Goal: Task Accomplishment & Management: Complete application form

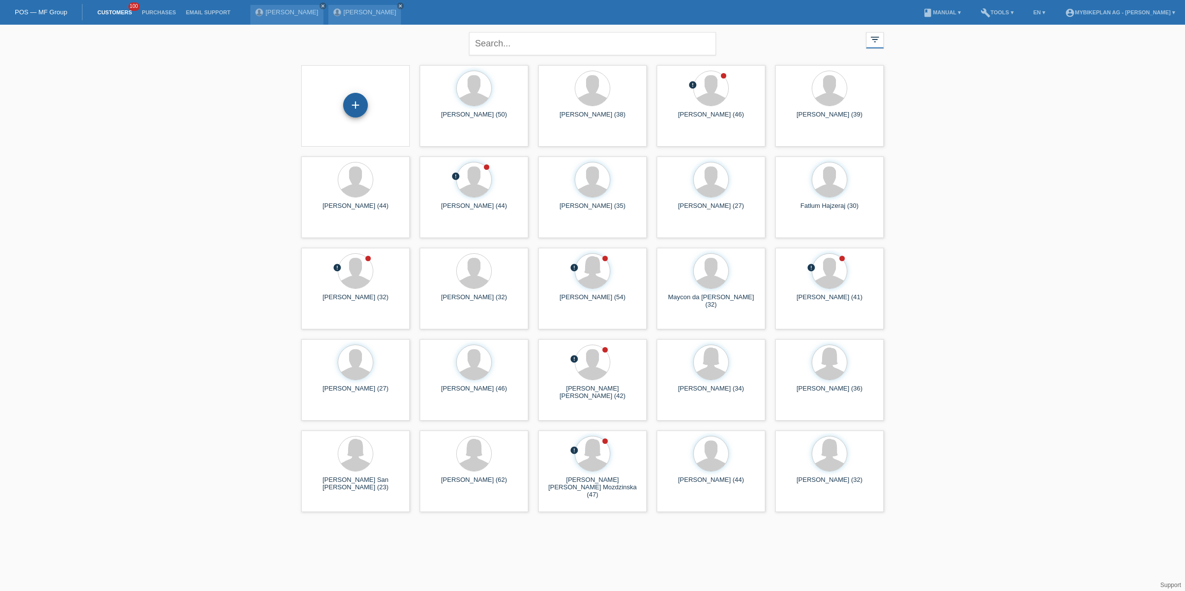
click at [356, 111] on div "+" at bounding box center [355, 105] width 25 height 25
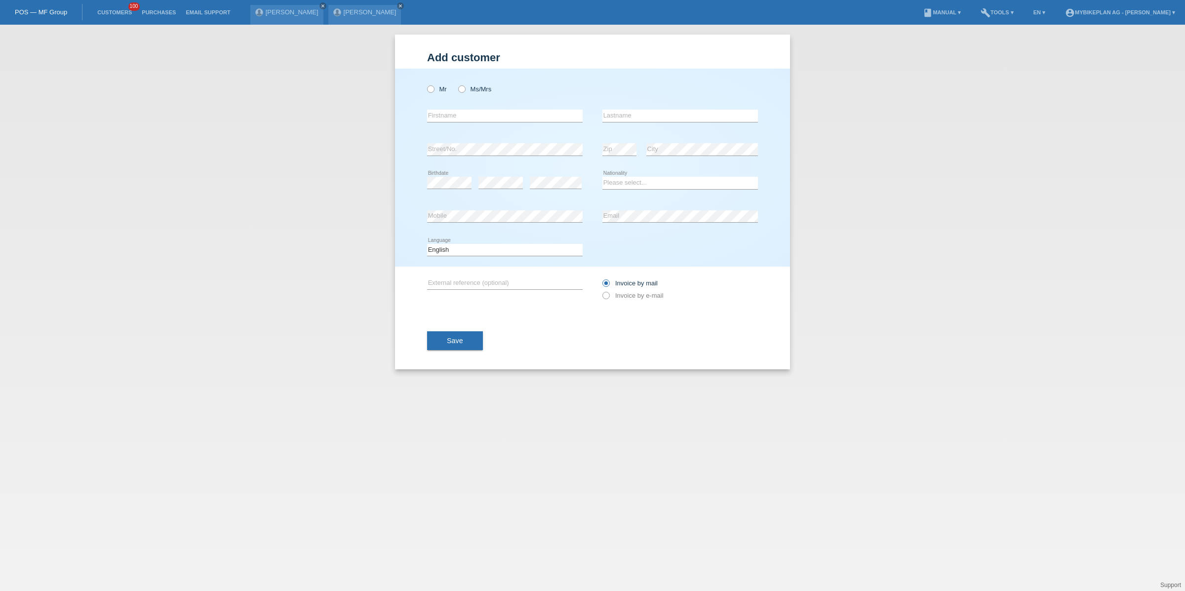
click at [422, 94] on div "Mr Ms/Mrs error Firstname Zip" at bounding box center [592, 168] width 395 height 198
click at [434, 92] on label "Mr" at bounding box center [437, 88] width 20 height 7
click at [433, 92] on input "Mr" at bounding box center [430, 88] width 6 height 6
radio input "true"
click at [446, 114] on input "text" at bounding box center [504, 116] width 155 height 12
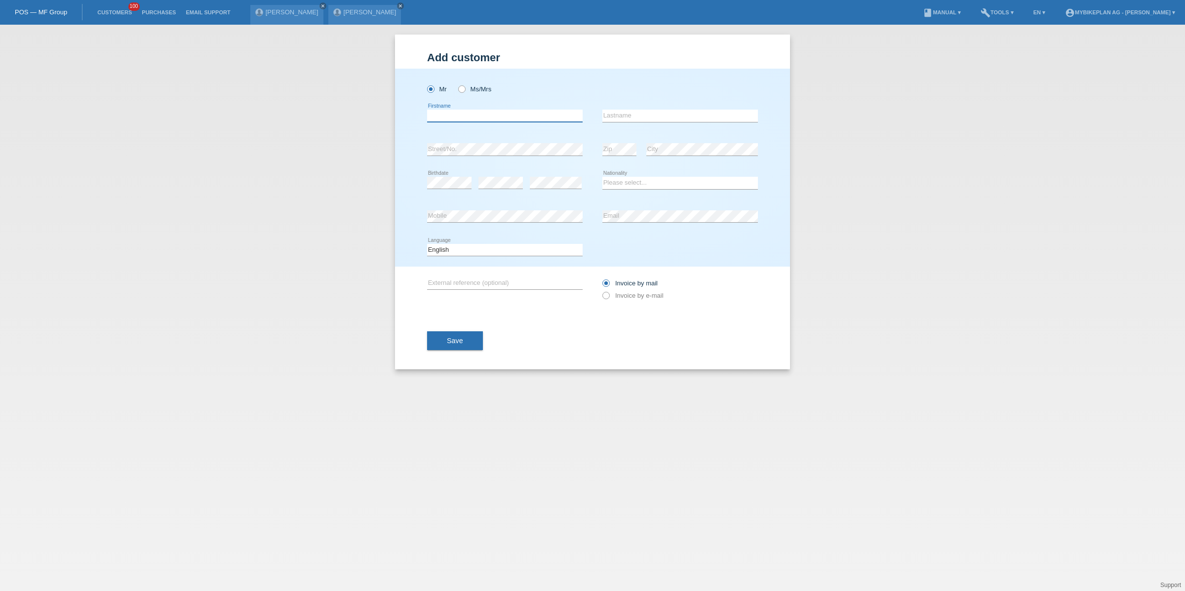
click at [446, 114] on input "text" at bounding box center [504, 116] width 155 height 12
paste input "[PERSON_NAME]"
click at [456, 113] on input "[PERSON_NAME]" at bounding box center [504, 116] width 155 height 12
type input "[PERSON_NAME]"
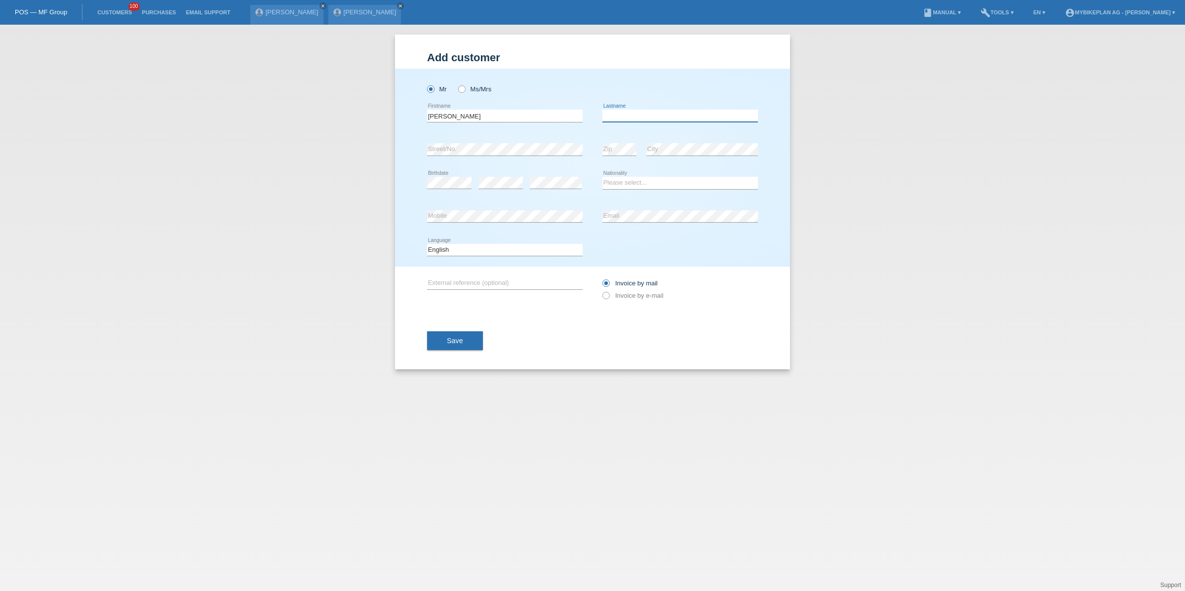
paste input "[PERSON_NAME]"
type input "[PERSON_NAME]"
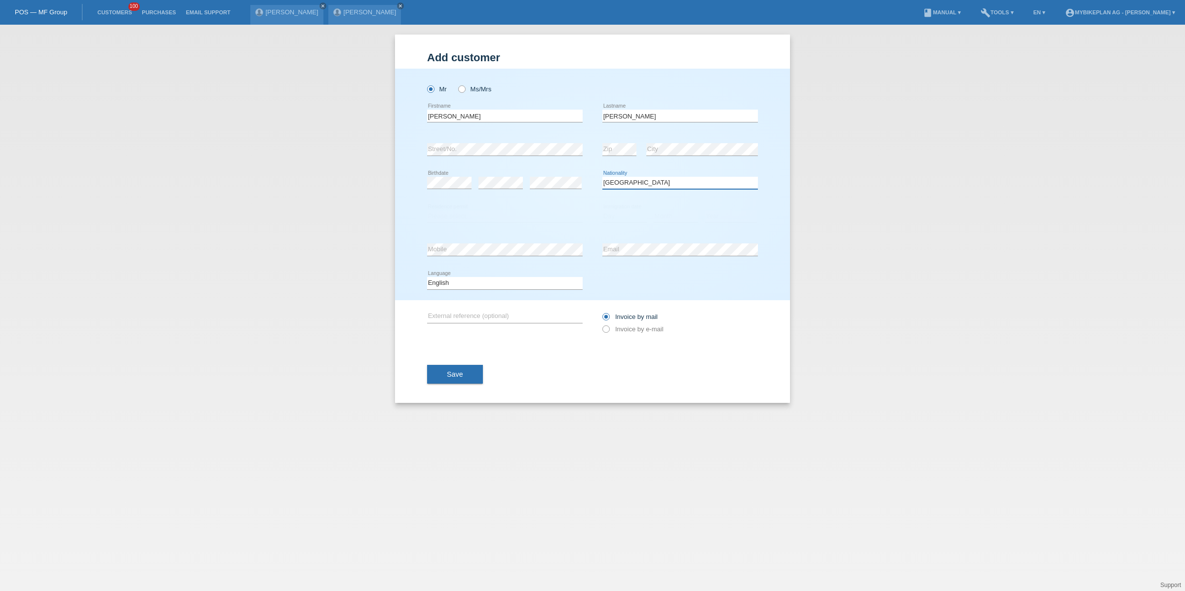
select select "CZ"
select select "B"
select select "01"
select select "11"
select select "2019"
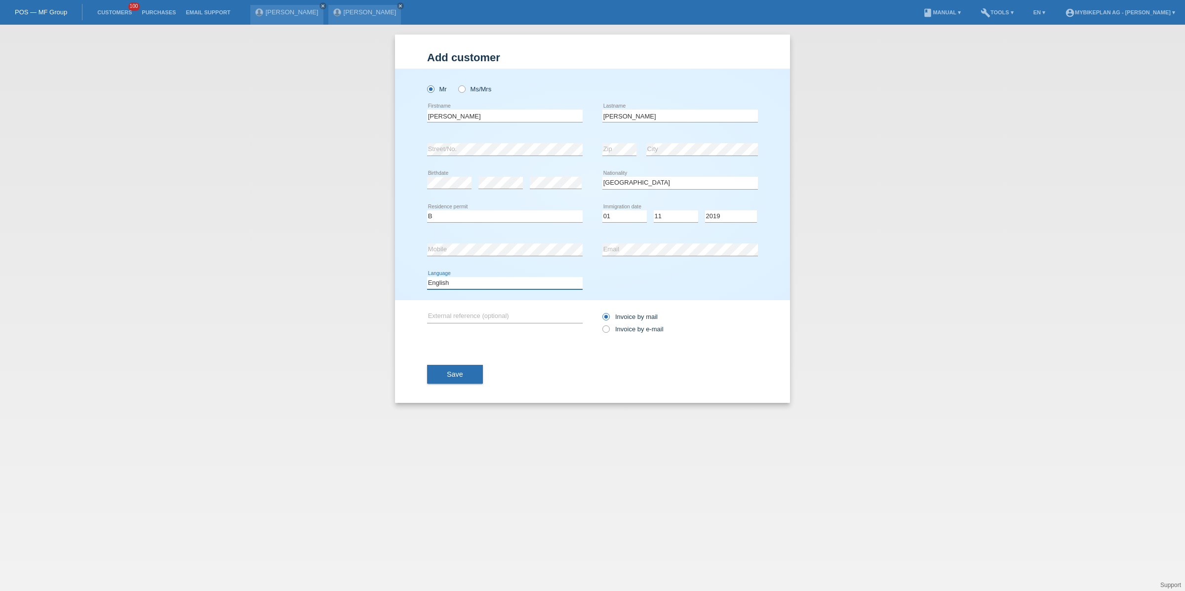
click at [511, 284] on select "Deutsch Français Italiano English" at bounding box center [504, 283] width 155 height 12
select select "de"
click at [427, 277] on select "Deutsch Français Italiano English" at bounding box center [504, 283] width 155 height 12
click at [616, 333] on label "Invoice by e-mail" at bounding box center [632, 328] width 61 height 7
click at [609, 333] on input "Invoice by e-mail" at bounding box center [605, 331] width 6 height 12
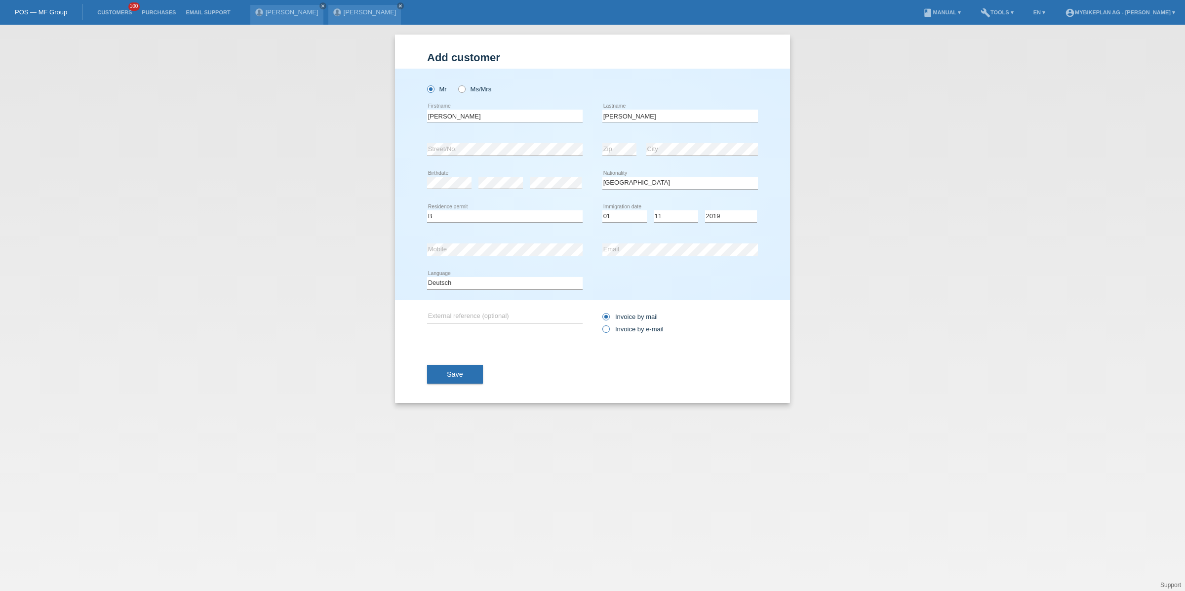
radio input "true"
click at [457, 379] on button "Save" at bounding box center [455, 374] width 56 height 19
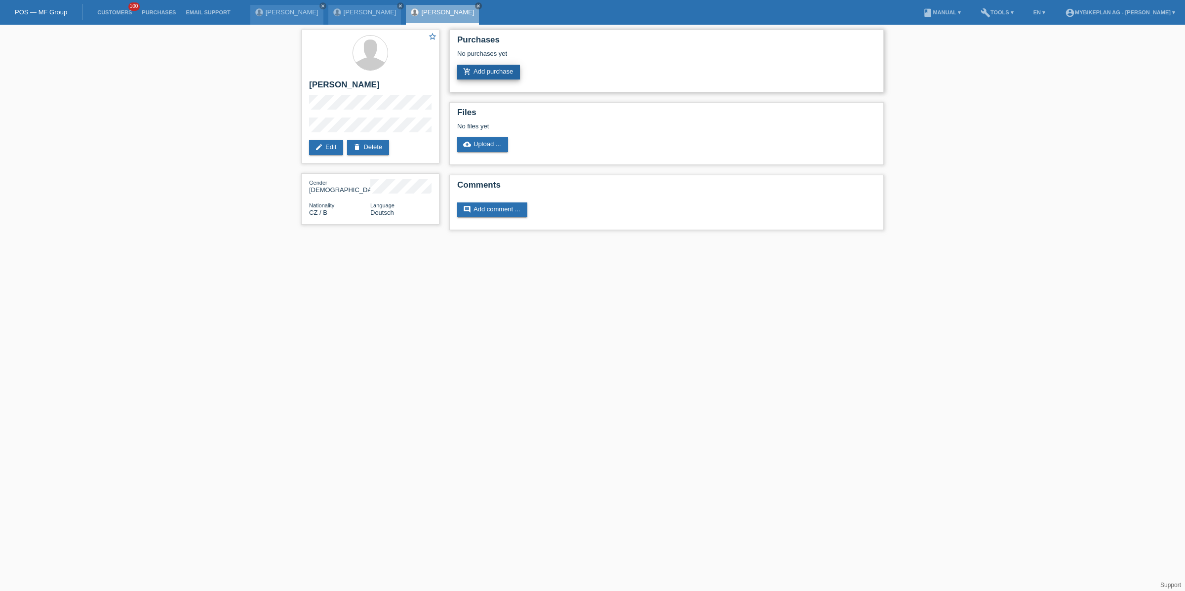
click at [495, 76] on link "add_shopping_cart Add purchase" at bounding box center [488, 72] width 63 height 15
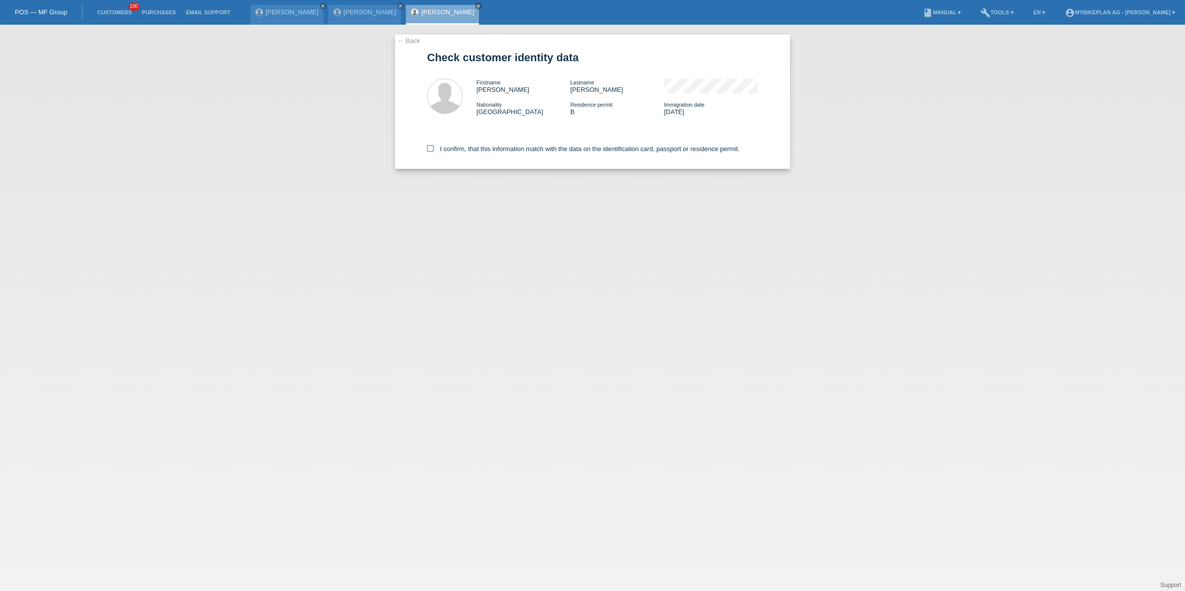
click at [462, 147] on label "I confirm, that this information match with the data on the identification card…" at bounding box center [583, 148] width 312 height 7
click at [433, 147] on input "I confirm, that this information match with the data on the identification card…" at bounding box center [430, 148] width 6 height 6
checkbox input "true"
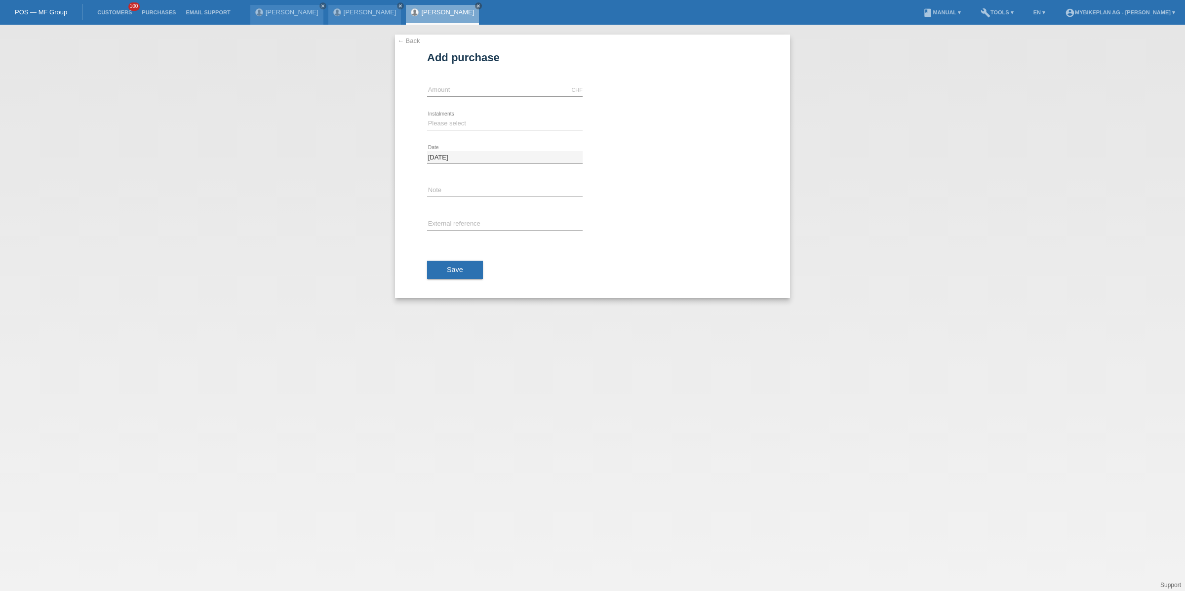
click at [446, 97] on div "CHF error Amount" at bounding box center [504, 91] width 155 height 34
click at [450, 77] on div "CHF error Amount" at bounding box center [504, 91] width 155 height 34
click at [452, 82] on div "CHF error Amount" at bounding box center [504, 91] width 155 height 34
click at [454, 88] on input "text" at bounding box center [504, 90] width 155 height 12
type input "15000.00"
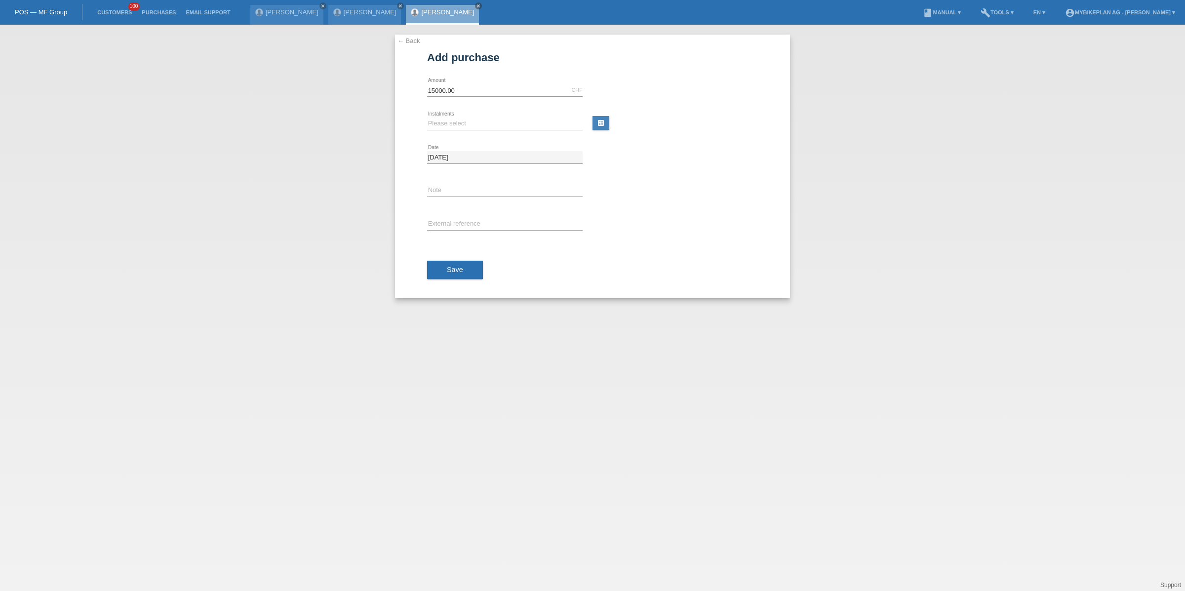
click at [462, 130] on icon at bounding box center [504, 130] width 155 height 0
click at [462, 125] on select "Please select 6 instalments 12 instalments 18 instalments 24 instalments 36 ins…" at bounding box center [504, 123] width 155 height 12
select select "488"
click at [427, 117] on select "Please select 6 instalments 12 instalments 18 instalments 24 instalments 36 ins…" at bounding box center [504, 123] width 155 height 12
click at [458, 269] on span "Save" at bounding box center [455, 270] width 16 height 8
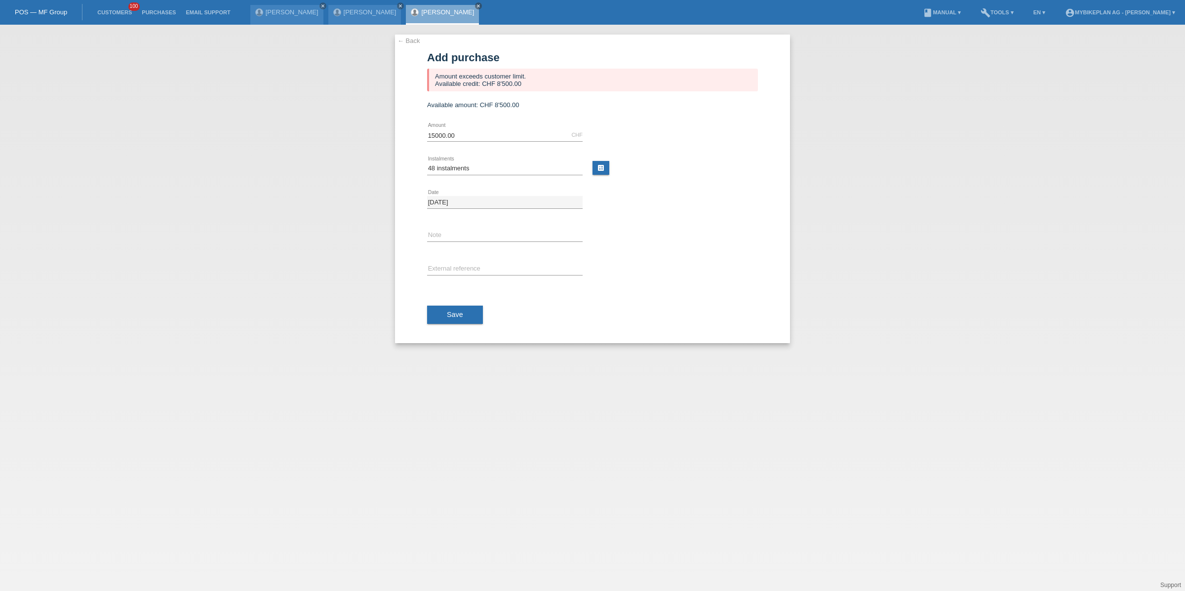
click at [116, 7] on li "Customers 100" at bounding box center [114, 12] width 44 height 25
click at [118, 13] on link "Customers" at bounding box center [114, 12] width 44 height 6
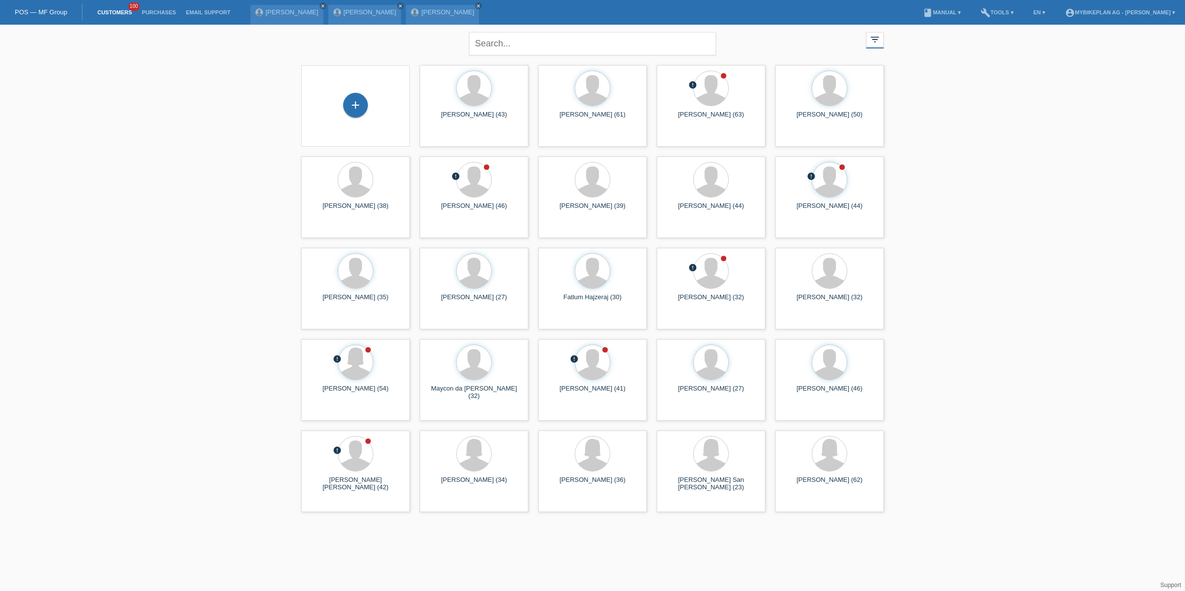
click at [118, 14] on link "Customers" at bounding box center [114, 12] width 44 height 6
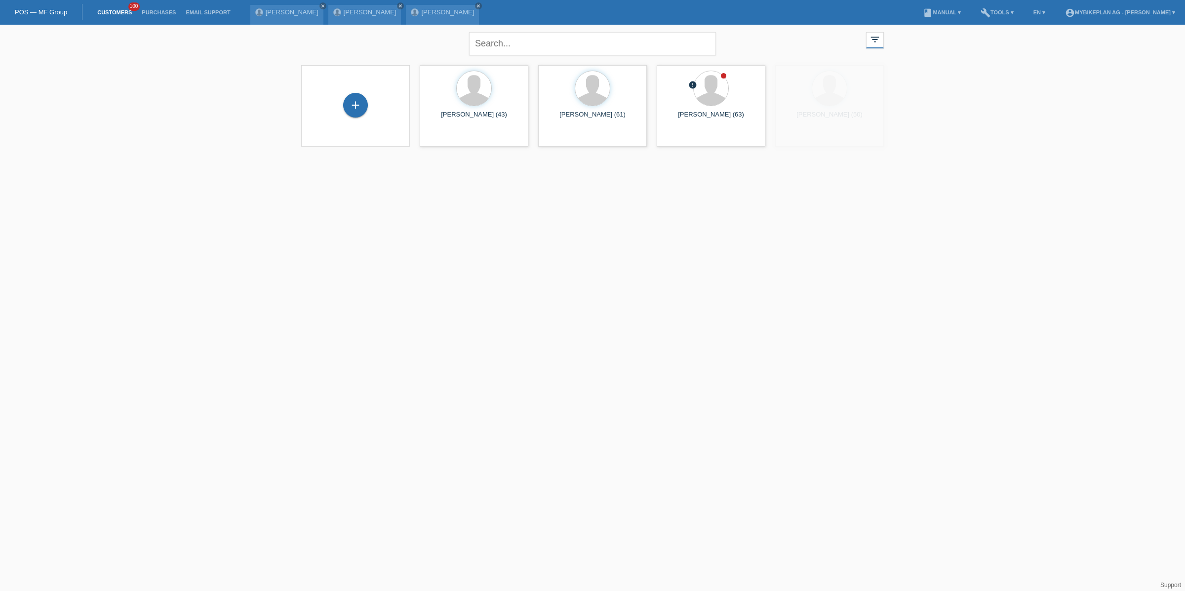
click at [341, 99] on div "+" at bounding box center [355, 106] width 93 height 26
click at [351, 109] on div "+" at bounding box center [355, 105] width 25 height 25
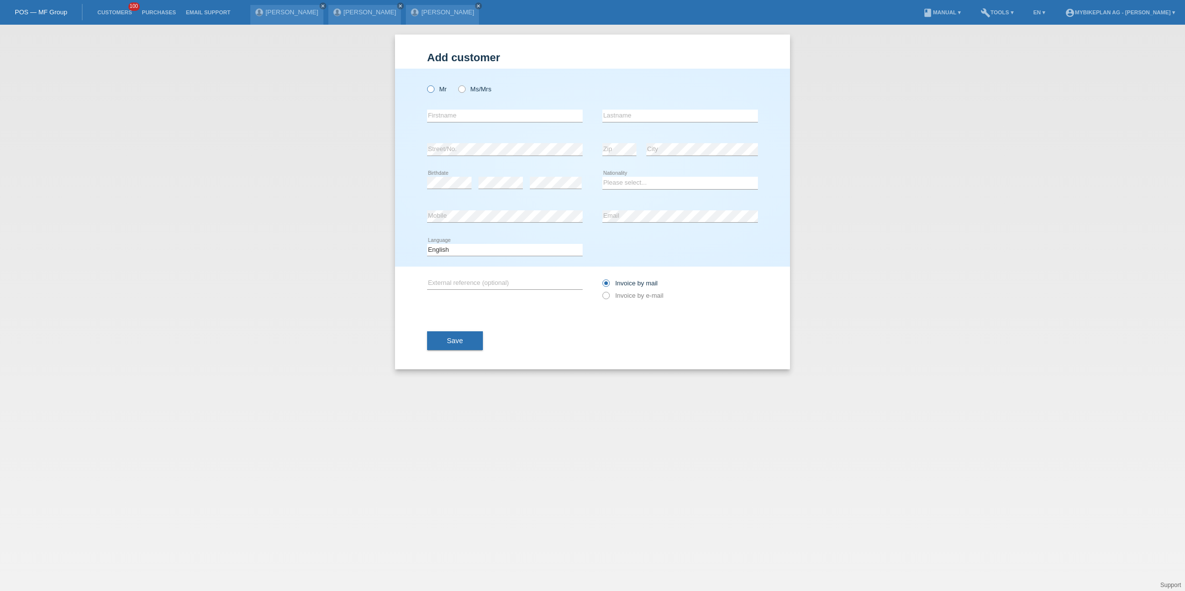
click at [438, 92] on label "Mr" at bounding box center [437, 88] width 20 height 7
click at [433, 92] on input "Mr" at bounding box center [430, 88] width 6 height 6
radio input "true"
click at [452, 116] on input "text" at bounding box center [504, 116] width 155 height 12
paste input "[PERSON_NAME]"
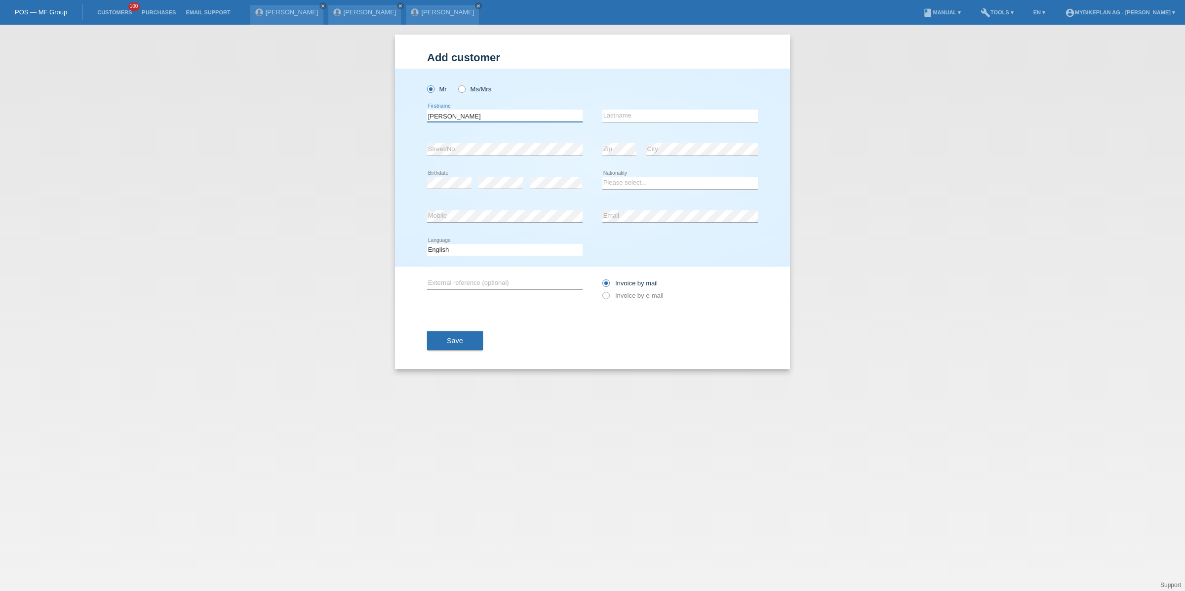
click at [464, 115] on input "[PERSON_NAME]" at bounding box center [504, 116] width 155 height 12
type input "[PERSON_NAME]"
paste input "[PERSON_NAME]"
type input "[PERSON_NAME]"
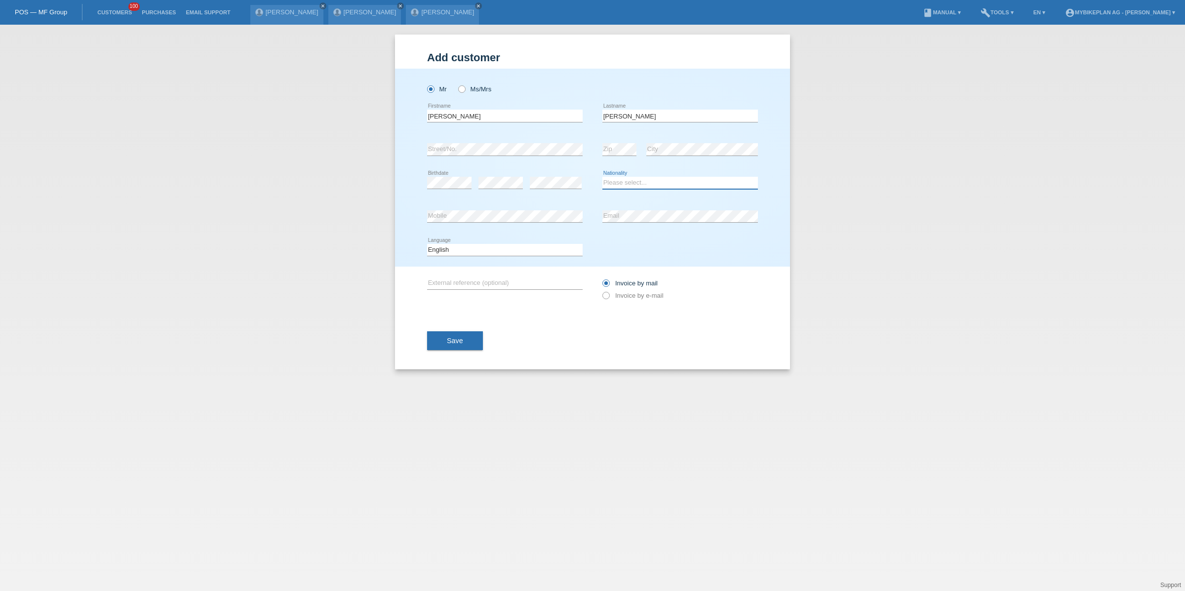
select select "CH"
click at [505, 258] on div "Deutsch Français Italiano English error Language" at bounding box center [504, 250] width 155 height 34
click at [505, 256] on icon at bounding box center [504, 256] width 155 height 0
click at [505, 253] on select "Deutsch Français Italiano English" at bounding box center [504, 250] width 155 height 12
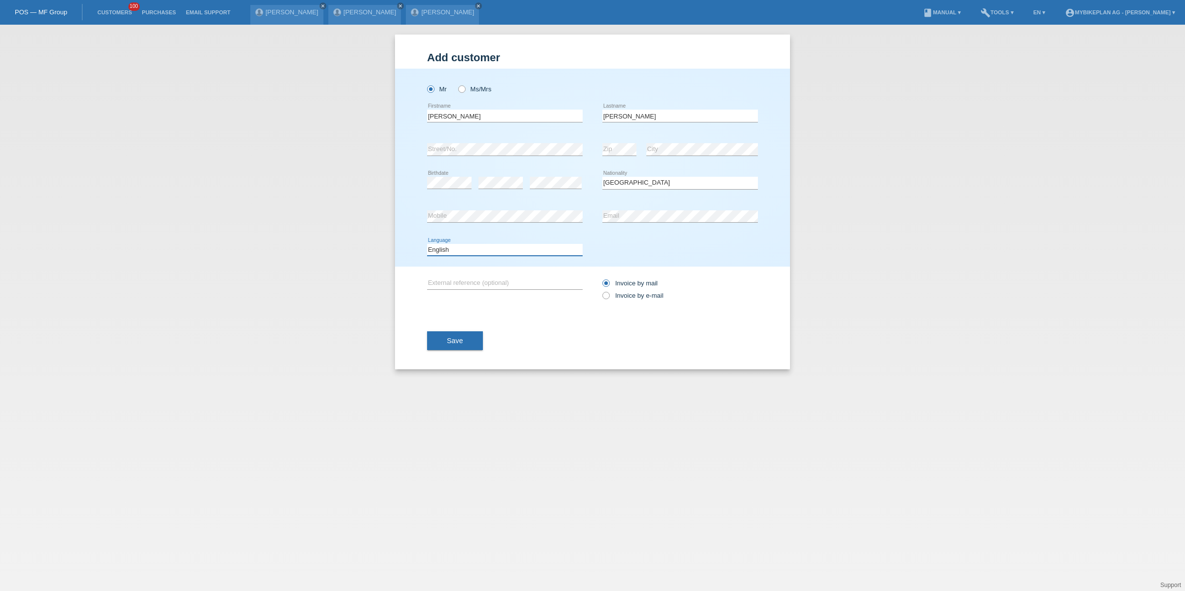
select select "de"
click at [427, 244] on select "Deutsch Français Italiano English" at bounding box center [504, 250] width 155 height 12
click at [609, 291] on div "Invoice by mail Invoice by e-mail" at bounding box center [679, 289] width 155 height 25
click at [611, 296] on label "Invoice by e-mail" at bounding box center [632, 295] width 61 height 7
click at [609, 296] on input "Invoice by e-mail" at bounding box center [605, 298] width 6 height 12
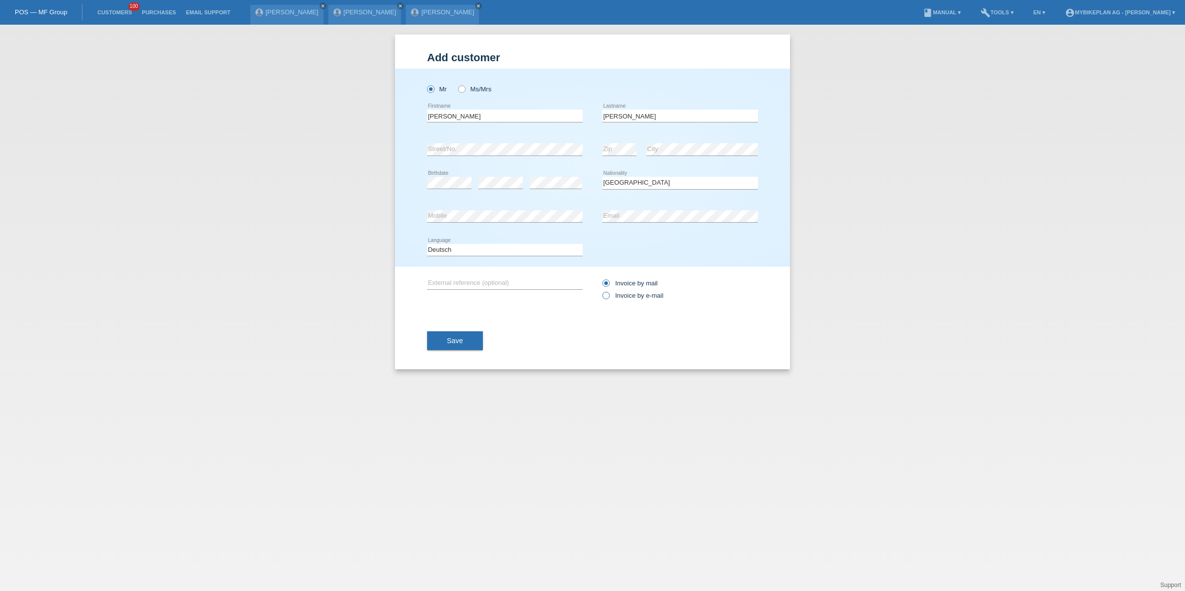
radio input "true"
click at [438, 340] on button "Save" at bounding box center [455, 340] width 56 height 19
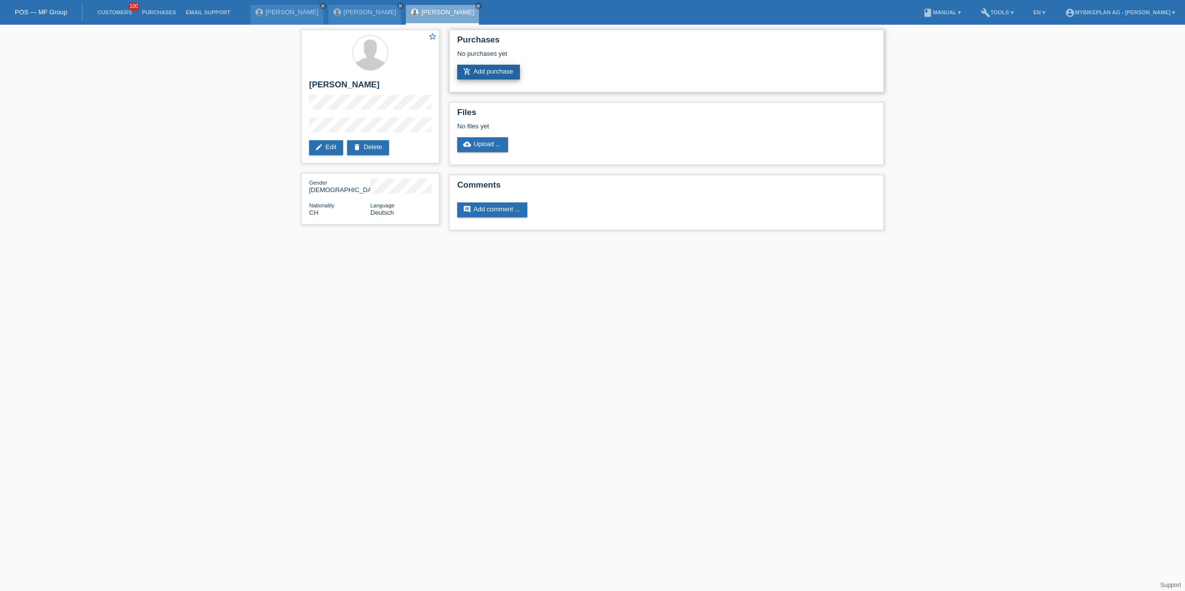
click at [520, 67] on link "add_shopping_cart Add purchase" at bounding box center [488, 72] width 63 height 15
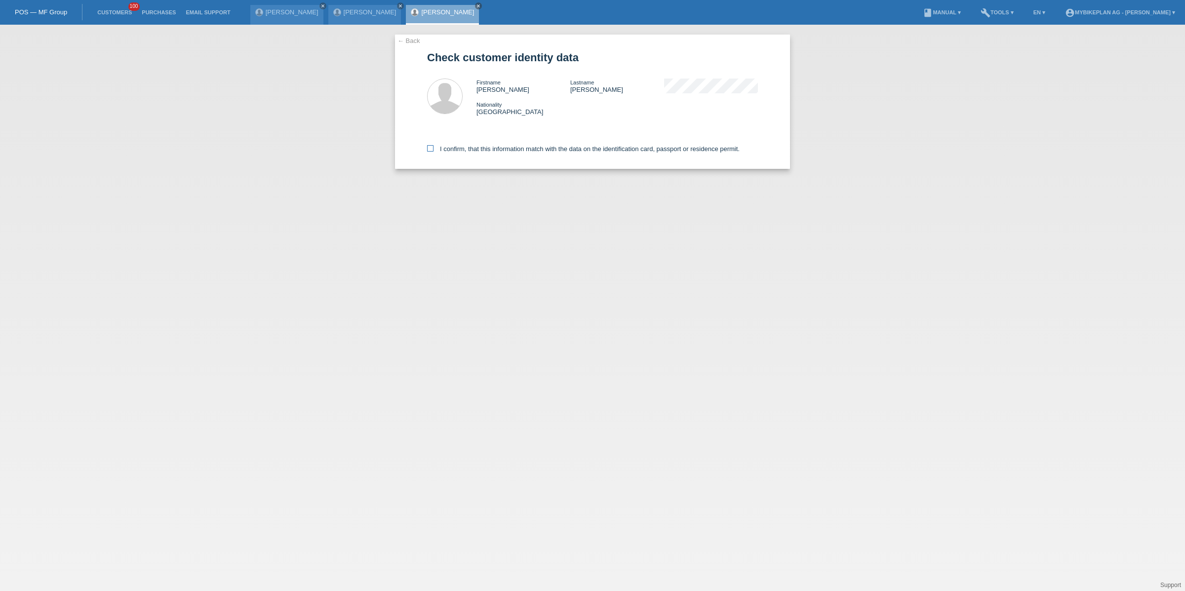
click at [488, 149] on label "I confirm, that this information match with the data on the identification card…" at bounding box center [583, 148] width 312 height 7
click at [433, 149] on input "I confirm, that this information match with the data on the identification card…" at bounding box center [430, 148] width 6 height 6
checkbox input "true"
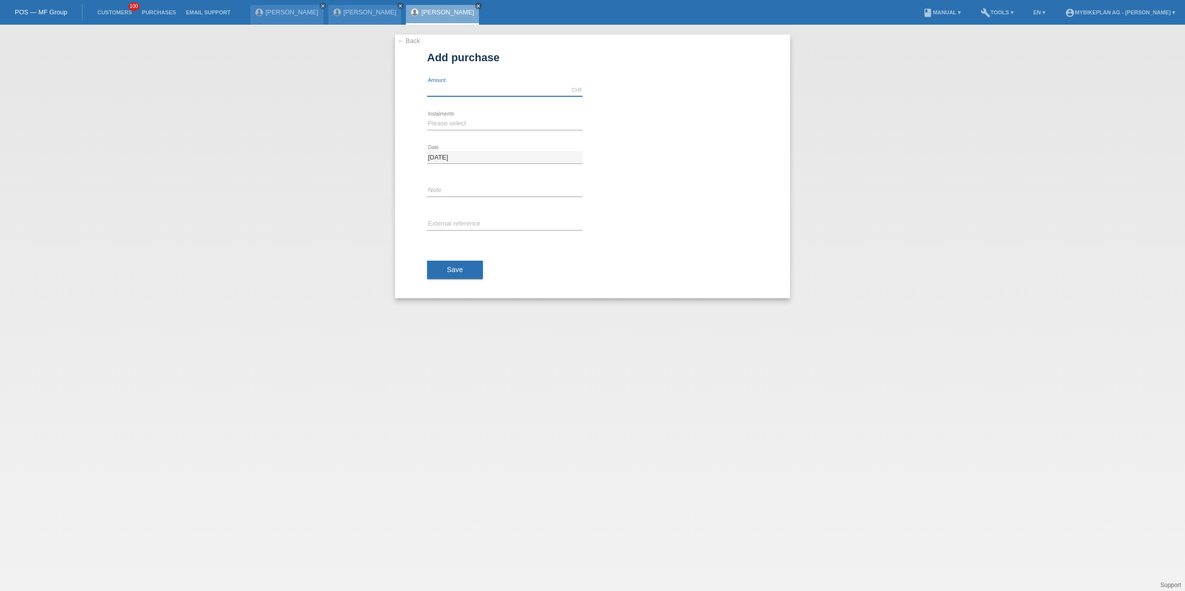
click at [486, 89] on input "text" at bounding box center [504, 90] width 155 height 12
type input "15000.00"
click at [463, 124] on select "Please select 6 instalments 12 instalments 18 instalments 24 instalments 36 ins…" at bounding box center [504, 123] width 155 height 12
select select "488"
click at [427, 117] on select "Please select 6 instalments 12 instalments 18 instalments 24 instalments 36 ins…" at bounding box center [504, 123] width 155 height 12
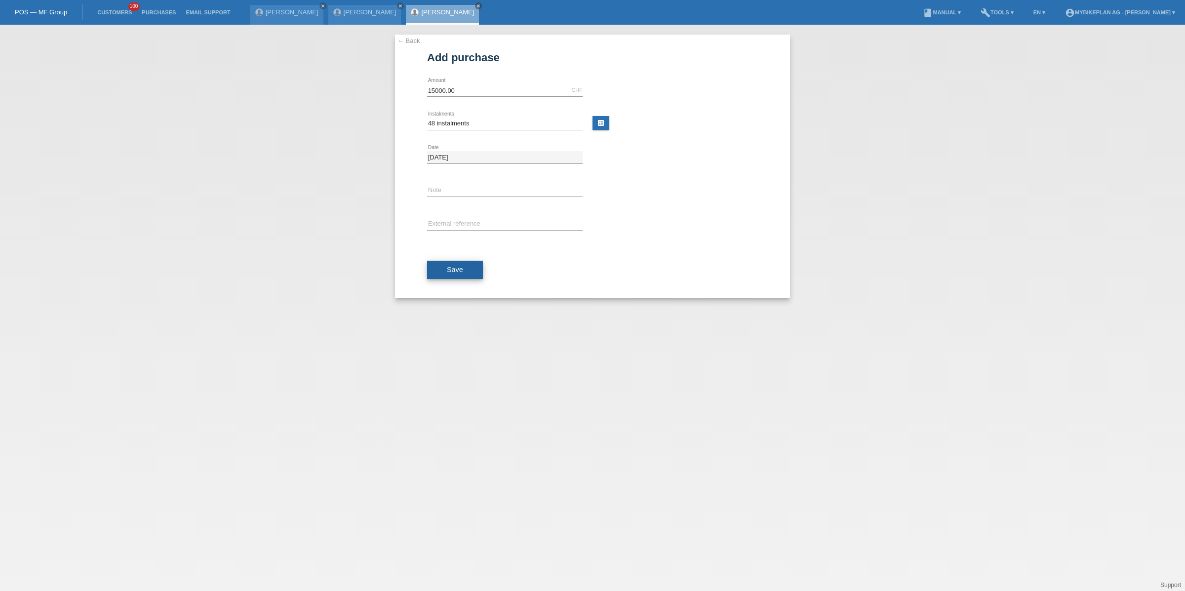
click at [451, 273] on span "Save" at bounding box center [455, 270] width 16 height 8
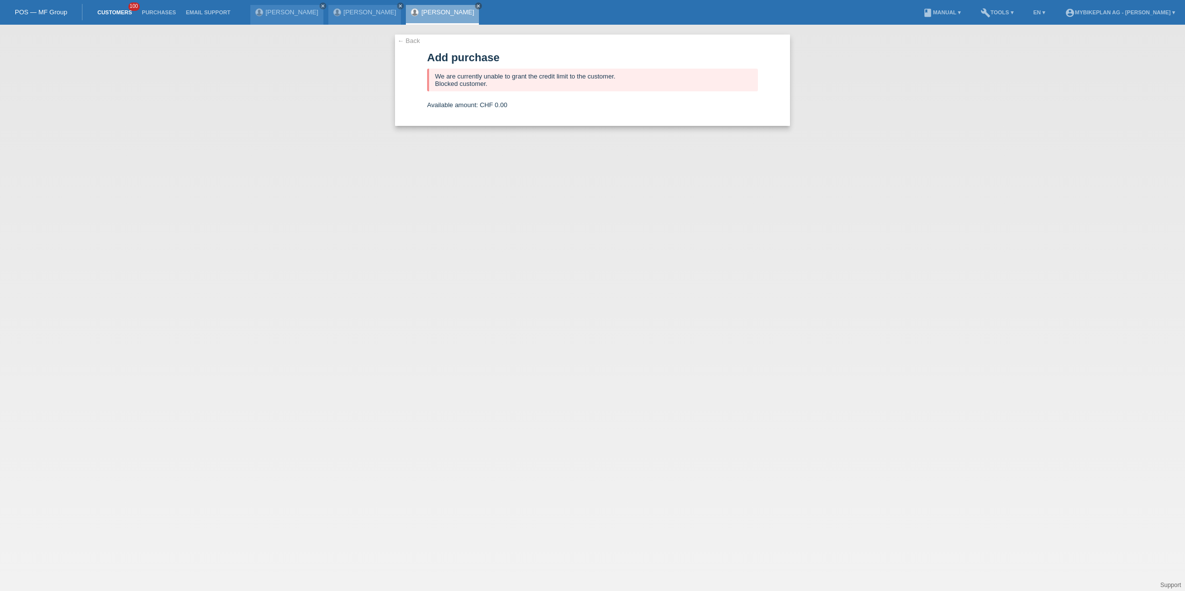
click at [130, 15] on link "Customers" at bounding box center [114, 12] width 44 height 6
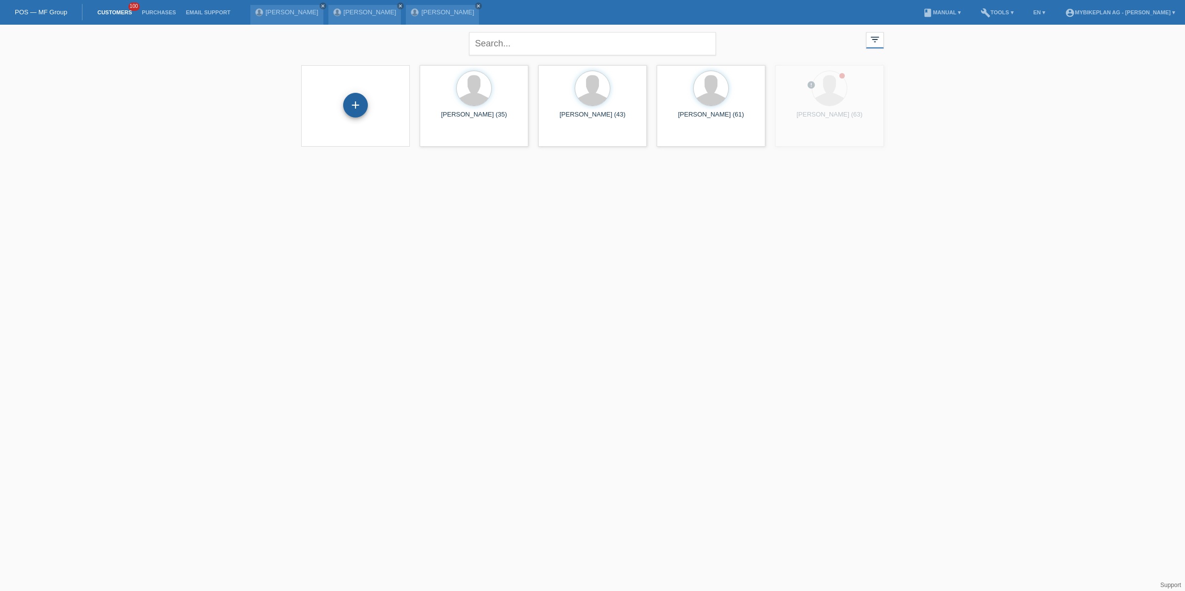
click at [344, 108] on div "+" at bounding box center [355, 105] width 25 height 25
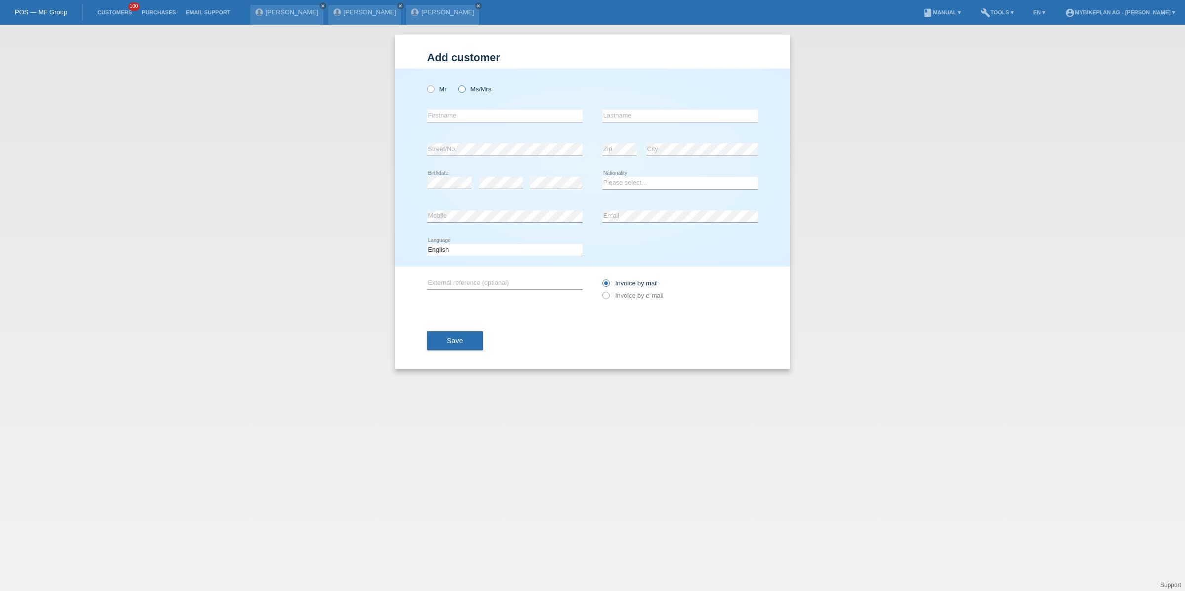
click at [473, 86] on label "Ms/Mrs" at bounding box center [474, 88] width 33 height 7
click at [464, 86] on input "Ms/Mrs" at bounding box center [461, 88] width 6 height 6
radio input "true"
click at [473, 122] on div "error Firstname" at bounding box center [504, 116] width 155 height 34
click at [475, 119] on input "text" at bounding box center [504, 116] width 155 height 12
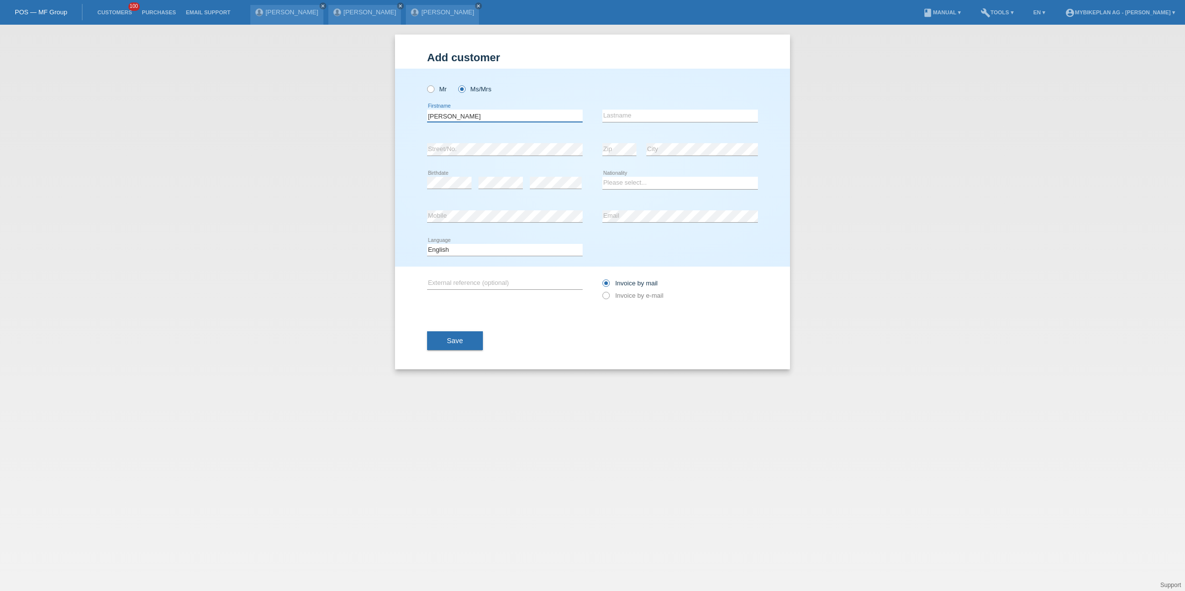
type input "Delphine"
type input "Hess"
select select "CH"
click at [471, 252] on select "Deutsch Français Italiano English" at bounding box center [504, 250] width 155 height 12
click at [505, 257] on div "Deutsch Français Italiano English error Language" at bounding box center [504, 250] width 155 height 34
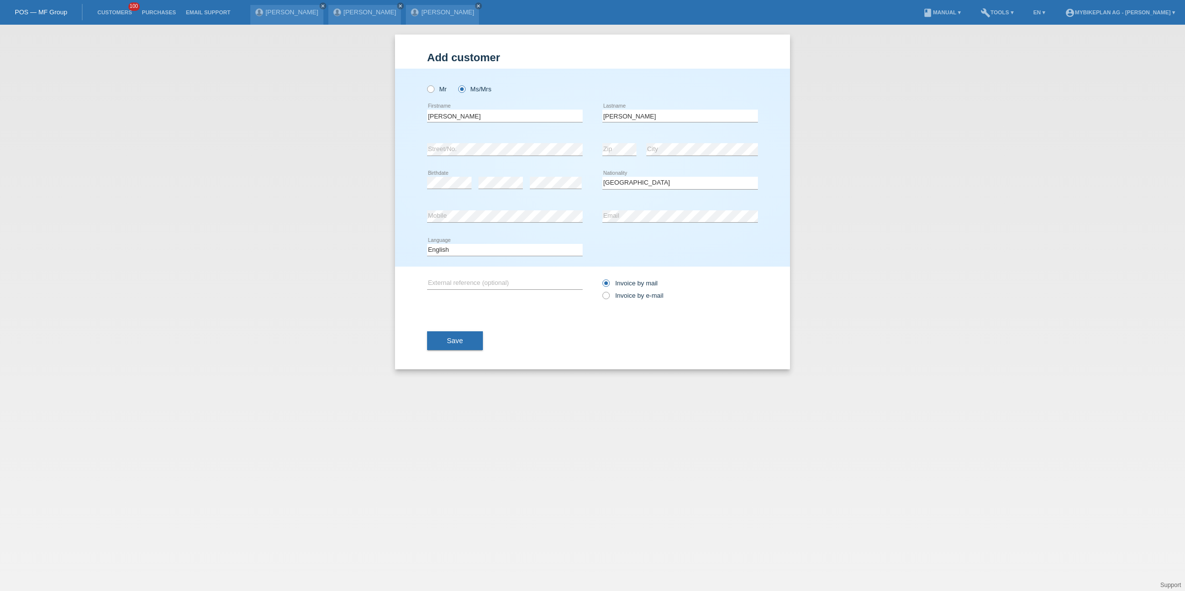
click at [505, 256] on icon at bounding box center [504, 256] width 155 height 0
click at [505, 253] on select "Deutsch Français Italiano English" at bounding box center [504, 250] width 155 height 12
select select "de"
click at [427, 244] on select "Deutsch Français Italiano English" at bounding box center [504, 250] width 155 height 12
click at [638, 293] on label "Invoice by e-mail" at bounding box center [632, 295] width 61 height 7
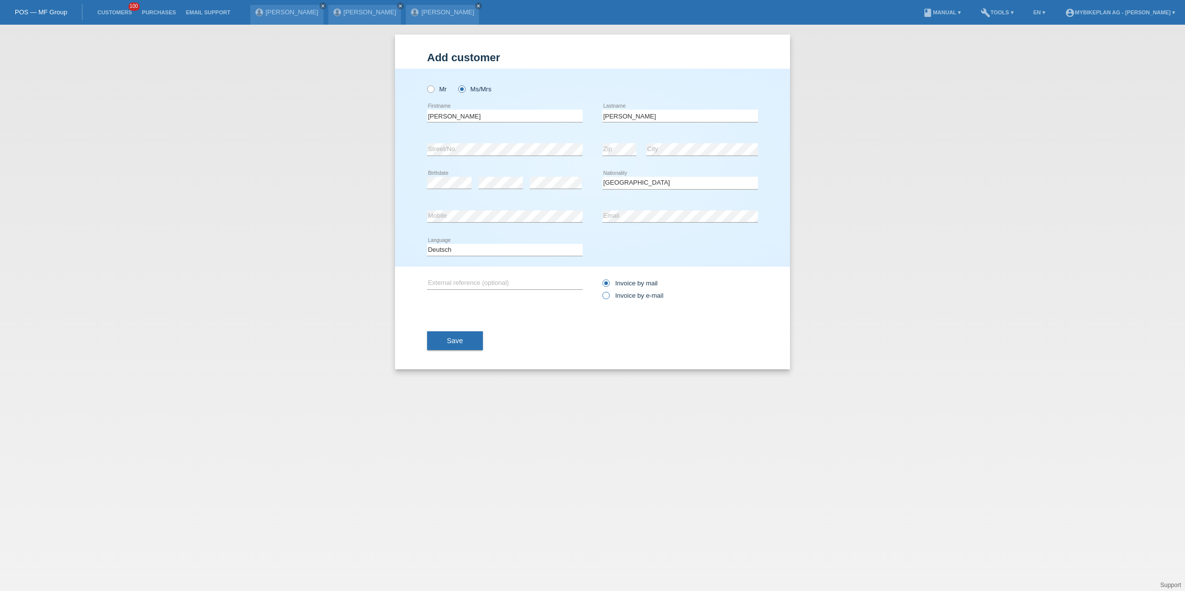
click at [609, 293] on input "Invoice by e-mail" at bounding box center [605, 298] width 6 height 12
radio input "true"
click at [403, 348] on div "Add customer Add customer Add customer Mr Ms/Mrs Delphine error" at bounding box center [592, 202] width 395 height 335
click at [445, 340] on button "Save" at bounding box center [455, 340] width 56 height 19
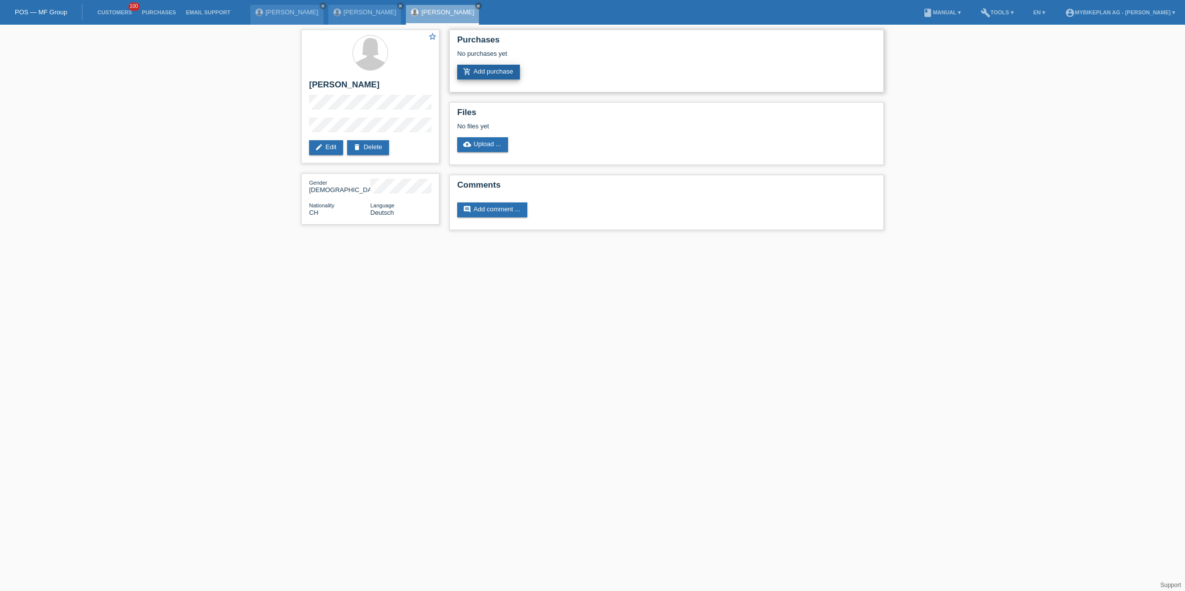
click at [502, 71] on link "add_shopping_cart Add purchase" at bounding box center [488, 72] width 63 height 15
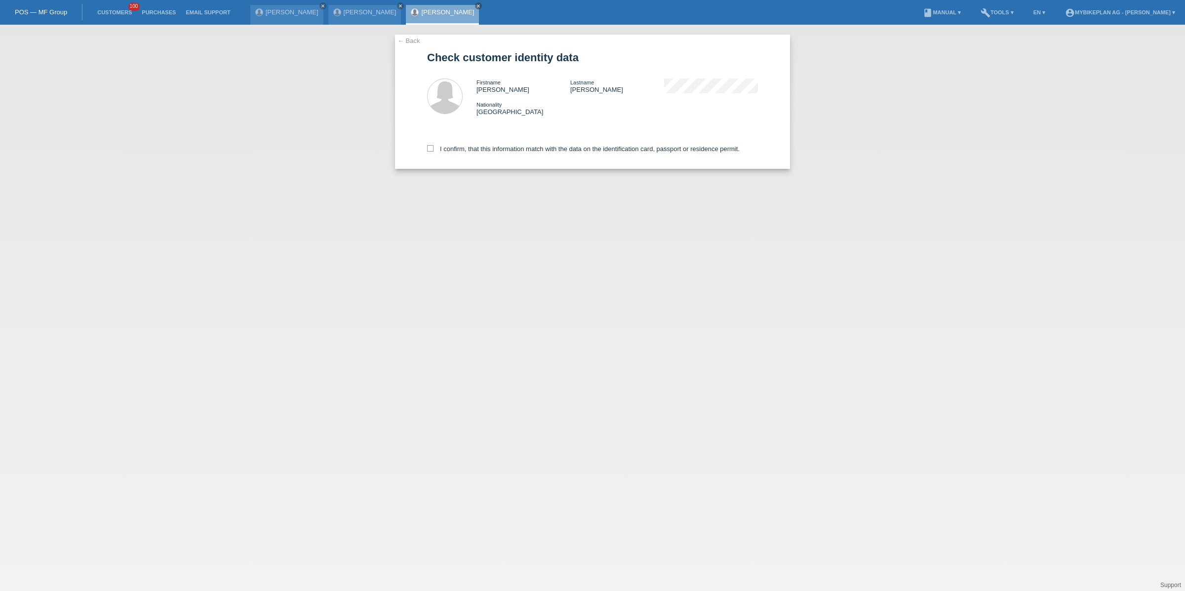
click at [628, 154] on div "I confirm, that this information match with the data on the identification card…" at bounding box center [592, 146] width 331 height 43
click at [628, 149] on label "I confirm, that this information match with the data on the identification card…" at bounding box center [583, 148] width 312 height 7
click at [433, 149] on input "I confirm, that this information match with the data on the identification card…" at bounding box center [430, 148] width 6 height 6
checkbox input "true"
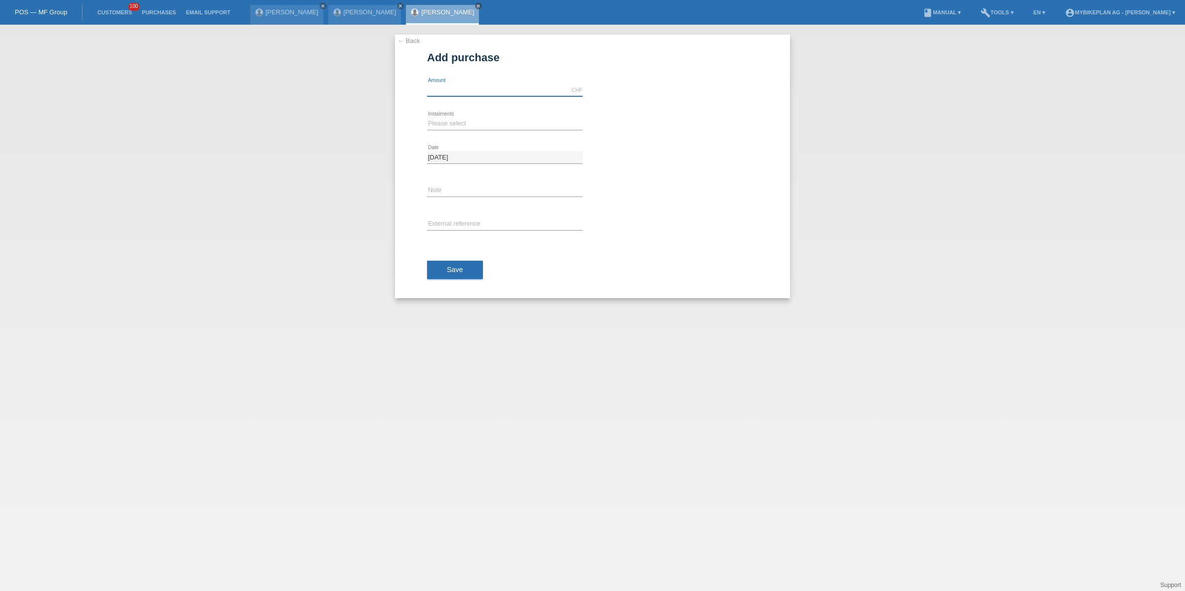
click at [469, 94] on input "text" at bounding box center [504, 90] width 155 height 12
type input "15000.00"
click at [468, 120] on select "Please select 6 instalments 12 instalments 18 instalments 24 instalments 36 ins…" at bounding box center [504, 123] width 155 height 12
select select "488"
click at [427, 117] on select "Please select 6 instalments 12 instalments 18 instalments 24 instalments 36 ins…" at bounding box center [504, 123] width 155 height 12
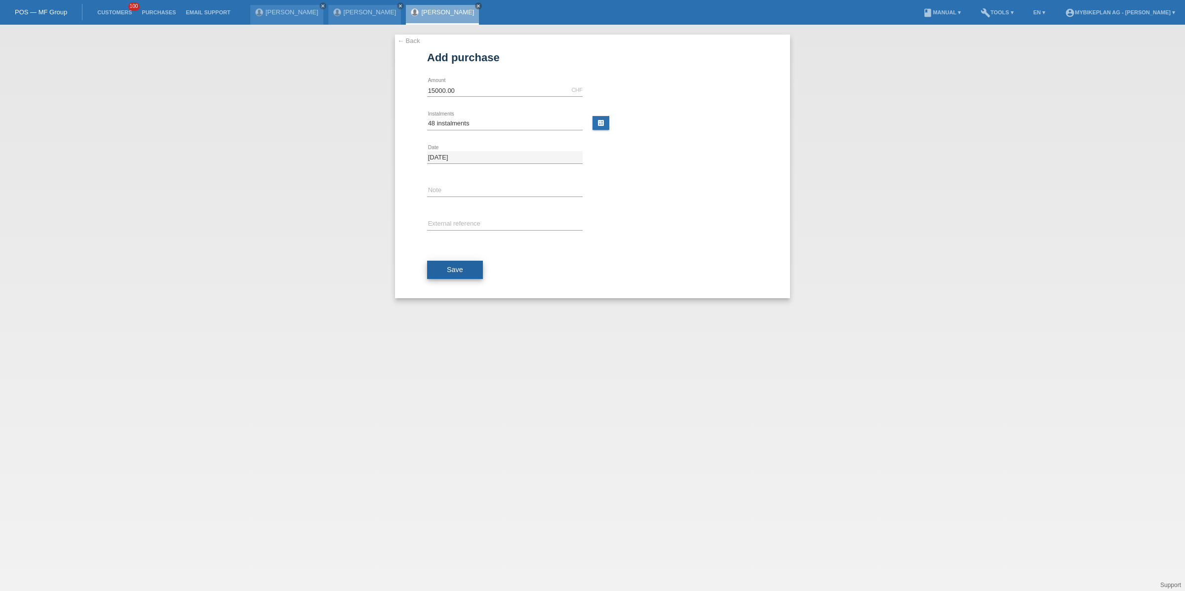
click at [450, 268] on span "Save" at bounding box center [455, 270] width 16 height 8
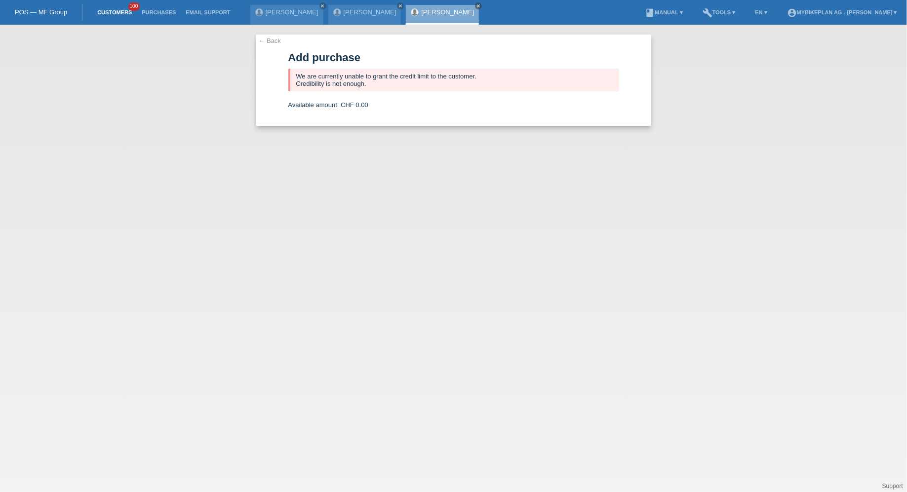
click at [119, 12] on link "Customers" at bounding box center [114, 12] width 44 height 6
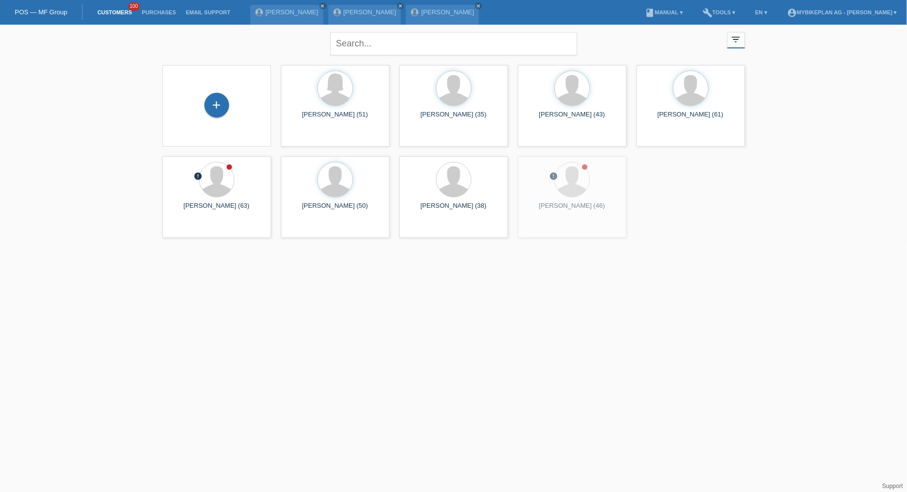
click at [188, 111] on div "+" at bounding box center [216, 106] width 93 height 26
click at [200, 111] on div "+" at bounding box center [216, 106] width 93 height 26
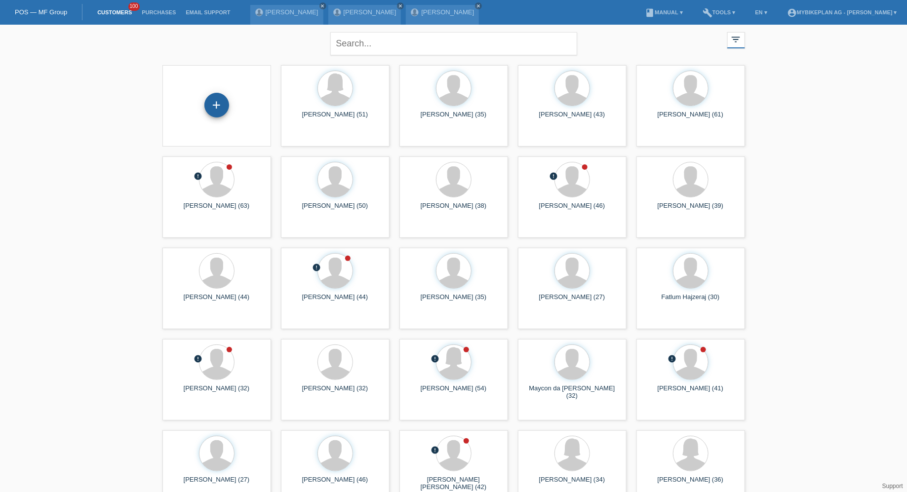
click at [225, 109] on div "+" at bounding box center [217, 105] width 24 height 17
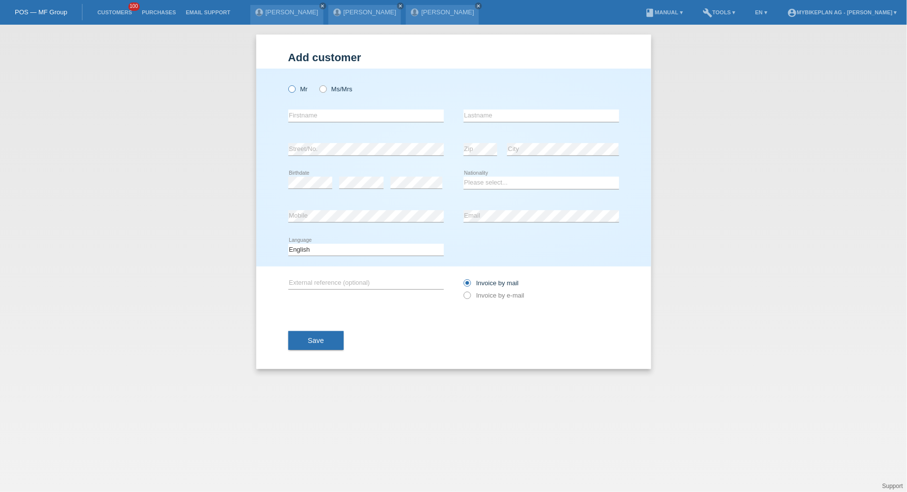
click at [298, 88] on label "Mr" at bounding box center [298, 88] width 20 height 7
click at [295, 88] on input "Mr" at bounding box center [291, 88] width 6 height 6
radio input "true"
click at [317, 112] on input "text" at bounding box center [365, 116] width 155 height 12
paste input "[PERSON_NAME]"
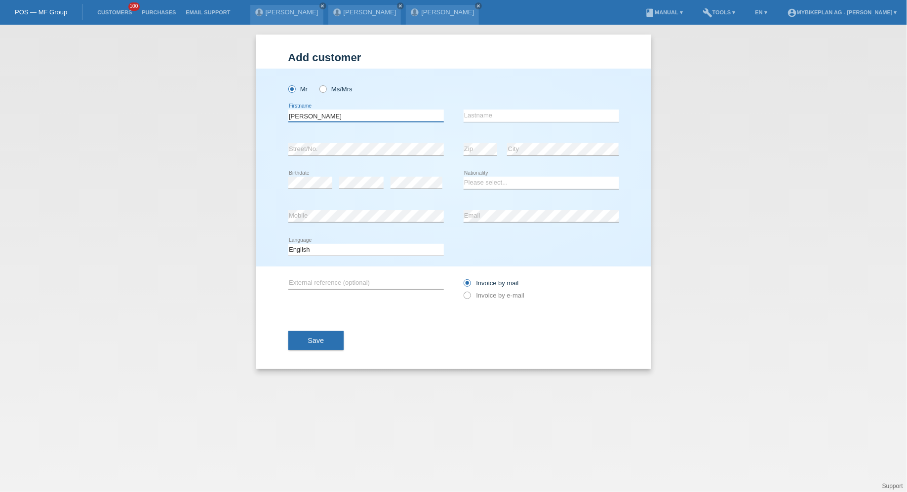
click at [325, 116] on input "[PERSON_NAME]" at bounding box center [365, 116] width 155 height 12
type input "Alexandre"
paste input "Francois"
type input "Francois"
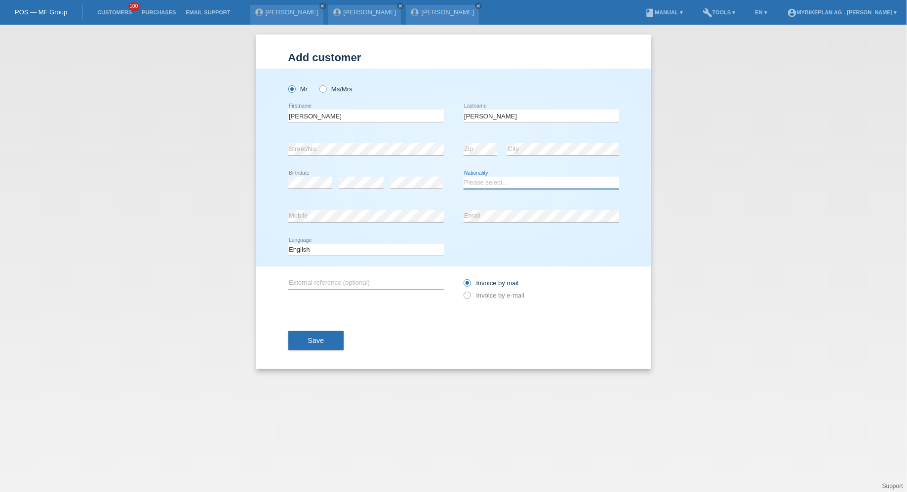
select select "CH"
click at [380, 254] on select "Deutsch Français Italiano English" at bounding box center [365, 250] width 155 height 12
select select "fr"
click at [288, 244] on select "Deutsch Français Italiano English" at bounding box center [365, 250] width 155 height 12
click at [482, 296] on label "Invoice by e-mail" at bounding box center [493, 295] width 61 height 7
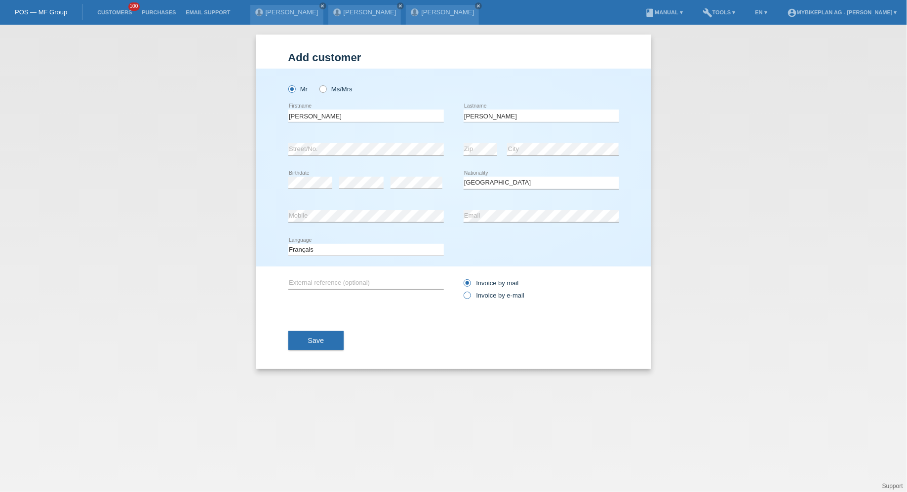
click at [470, 296] on input "Invoice by e-mail" at bounding box center [466, 298] width 6 height 12
radio input "true"
click at [322, 347] on button "Save" at bounding box center [316, 340] width 56 height 19
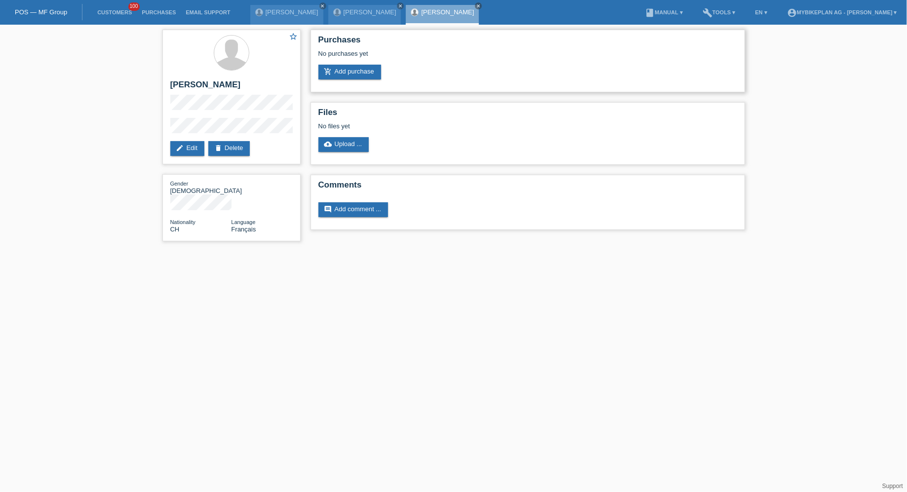
click at [343, 88] on div "Purchases No purchases yet add_shopping_cart Add purchase" at bounding box center [527, 61] width 434 height 63
click at [355, 74] on link "add_shopping_cart Add purchase" at bounding box center [349, 72] width 63 height 15
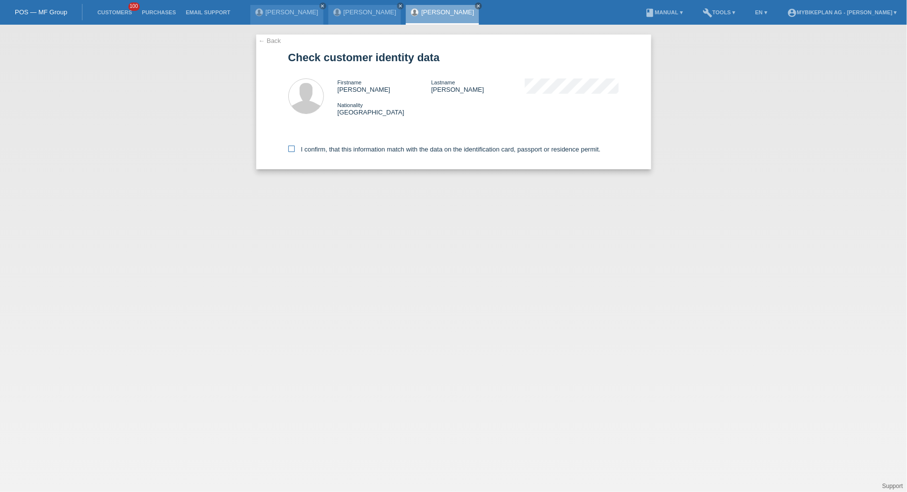
click at [351, 151] on label "I confirm, that this information match with the data on the identification card…" at bounding box center [444, 149] width 312 height 7
click at [295, 151] on input "I confirm, that this information match with the data on the identification card…" at bounding box center [291, 149] width 6 height 6
checkbox input "true"
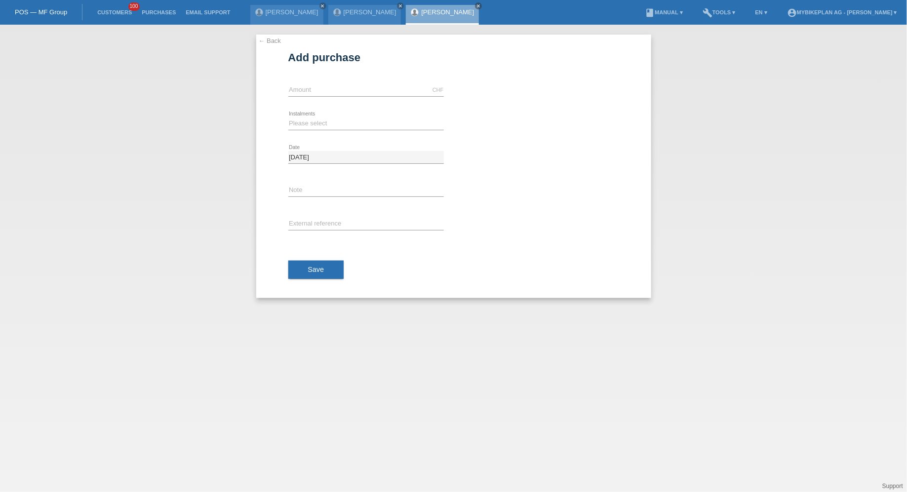
click at [321, 105] on div "CHF error Amount" at bounding box center [365, 91] width 155 height 34
click at [319, 95] on input "text" at bounding box center [365, 90] width 155 height 12
type input "15000.00"
click at [331, 124] on select "Please select 6 instalments 12 instalments 18 instalments 24 instalments 36 ins…" at bounding box center [365, 123] width 155 height 12
select select "488"
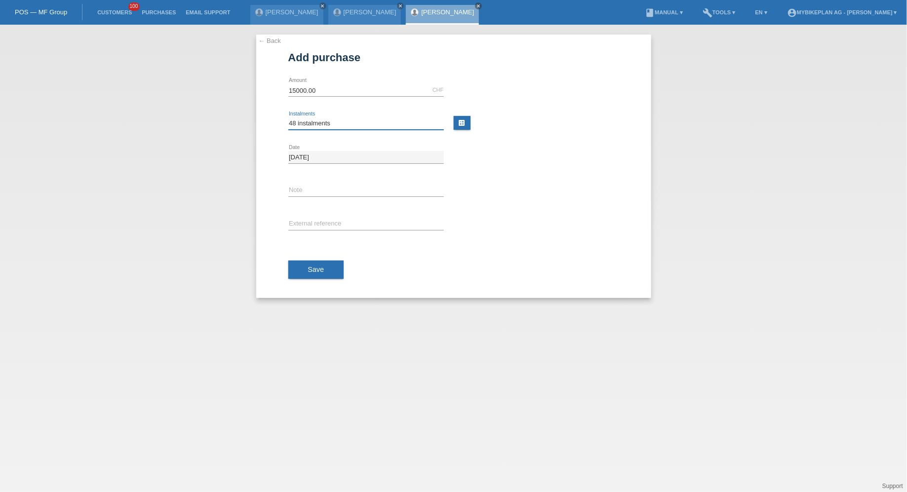
click at [288, 117] on select "Please select 6 instalments 12 instalments 18 instalments 24 instalments 36 ins…" at bounding box center [365, 123] width 155 height 12
click at [316, 278] on div "Save" at bounding box center [453, 269] width 331 height 57
click at [317, 273] on button "Save" at bounding box center [316, 270] width 56 height 19
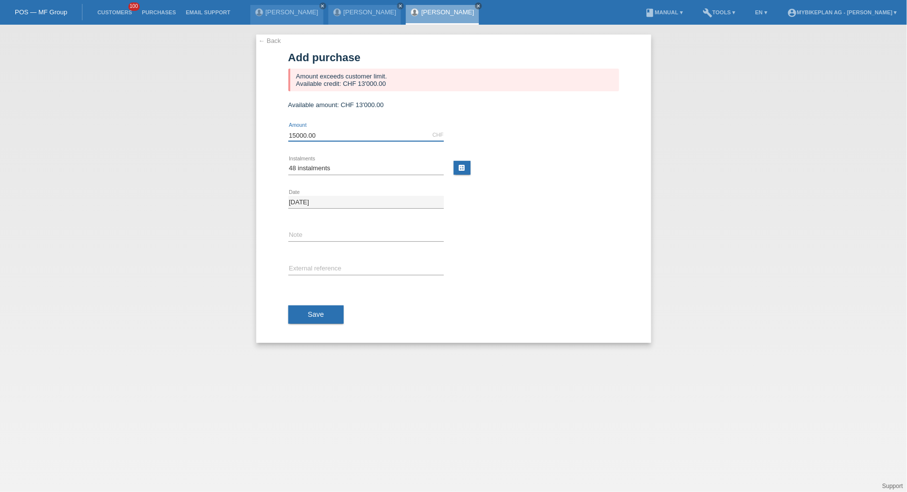
click at [298, 133] on input "15000.00" at bounding box center [365, 135] width 155 height 12
type input "13000.00"
click at [313, 293] on div "Save" at bounding box center [453, 314] width 331 height 57
click at [313, 325] on div "Save" at bounding box center [453, 314] width 331 height 57
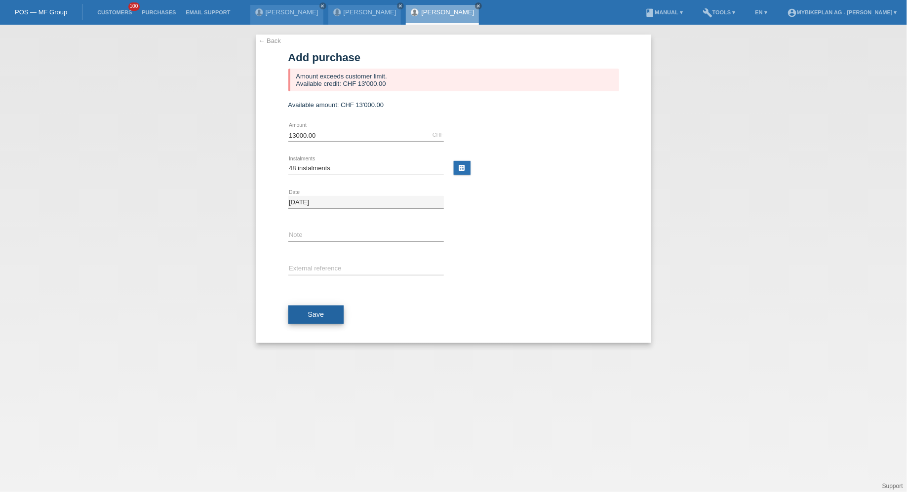
click at [315, 318] on span "Save" at bounding box center [316, 314] width 16 height 8
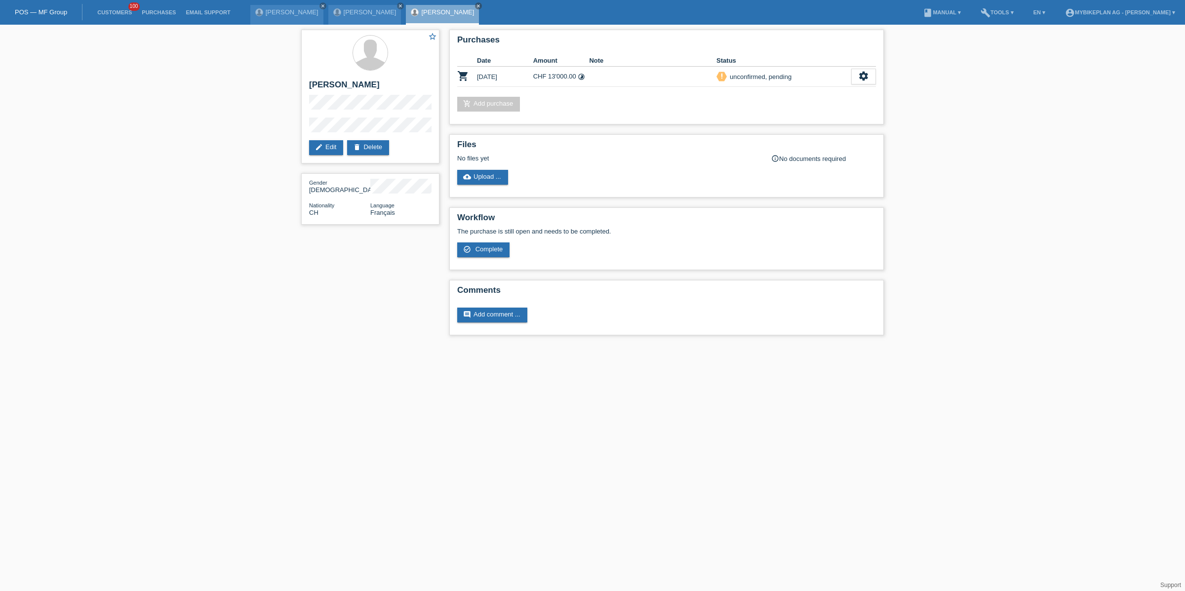
click at [183, 127] on div "star_border [PERSON_NAME] edit Edit delete Delete Gender [DEMOGRAPHIC_DATA] Nat…" at bounding box center [592, 185] width 1185 height 320
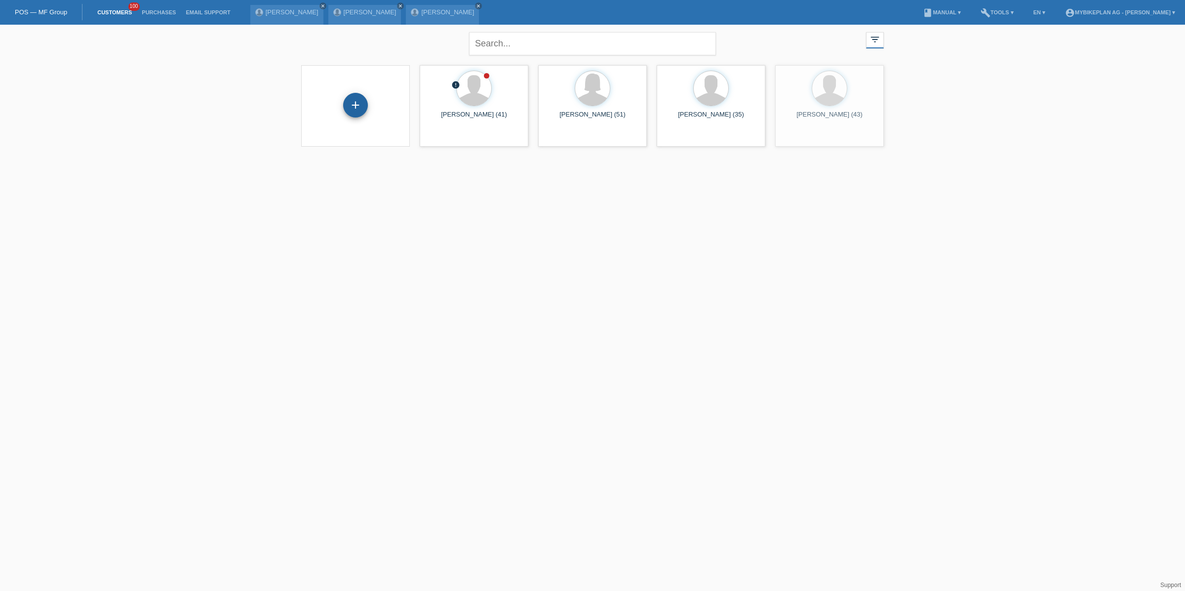
click at [354, 102] on div "+" at bounding box center [355, 105] width 25 height 25
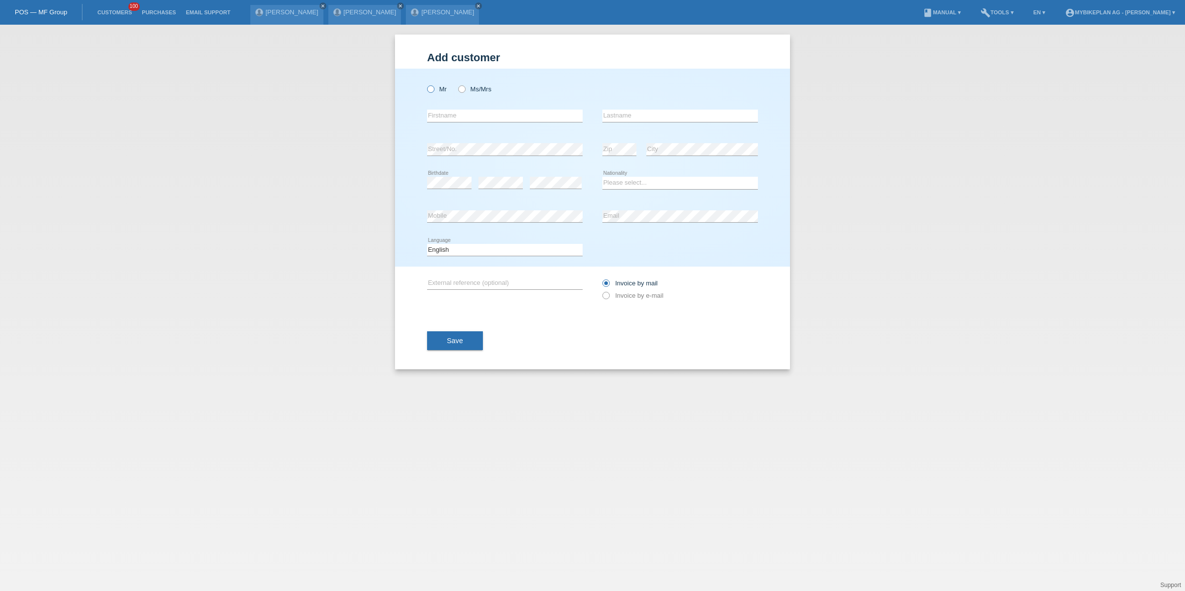
click at [443, 89] on label "Mr" at bounding box center [437, 88] width 20 height 7
click at [433, 89] on input "Mr" at bounding box center [430, 88] width 6 height 6
radio input "true"
click at [461, 120] on input "text" at bounding box center [504, 116] width 155 height 12
type input "Marcel"
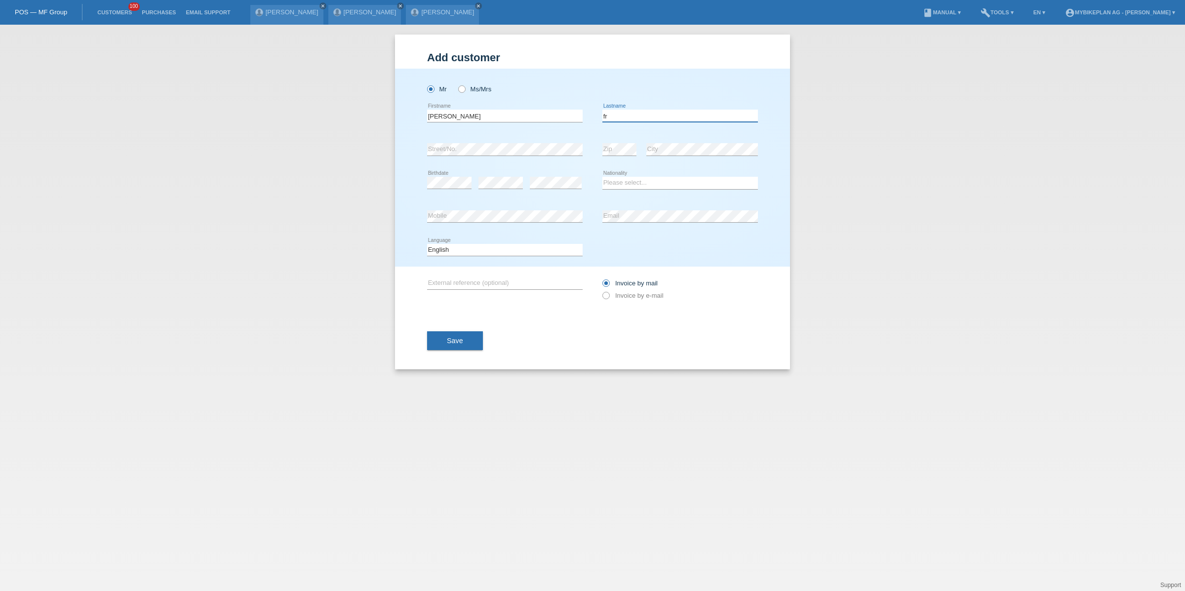
type input "f"
type input "Reimann"
select select "CH"
click at [538, 250] on select "Deutsch Français Italiano English" at bounding box center [504, 250] width 155 height 12
select select "de"
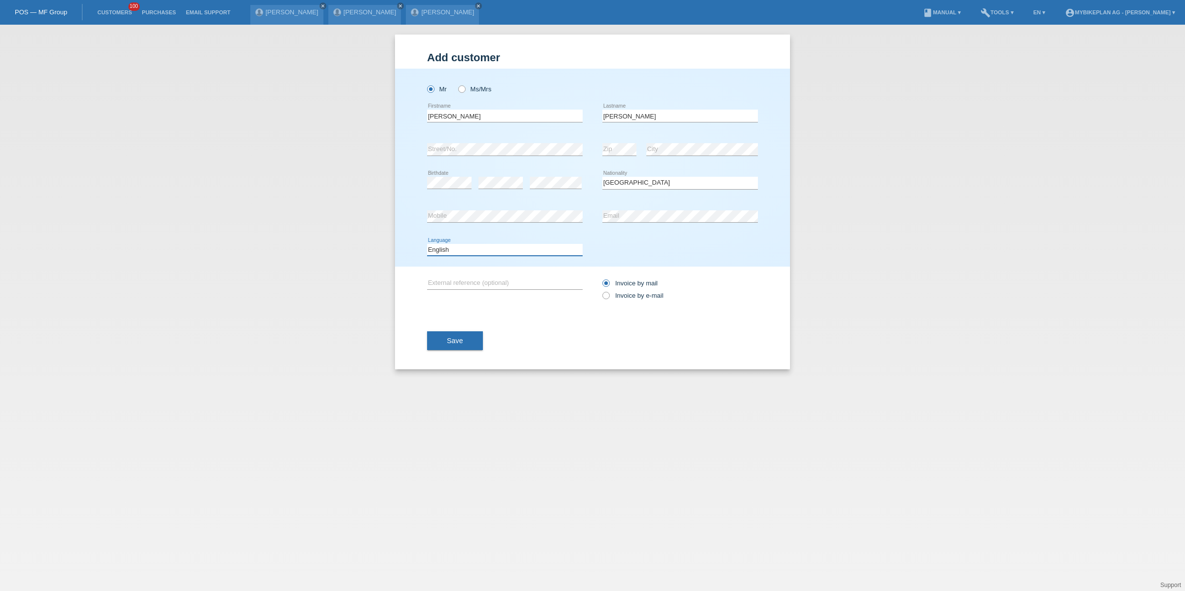
click at [427, 244] on select "Deutsch Français Italiano English" at bounding box center [504, 250] width 155 height 12
click at [629, 304] on div "Invoice by mail Invoice by e-mail" at bounding box center [679, 289] width 155 height 45
click at [636, 296] on label "Invoice by e-mail" at bounding box center [632, 295] width 61 height 7
click at [609, 296] on input "Invoice by e-mail" at bounding box center [605, 298] width 6 height 12
radio input "true"
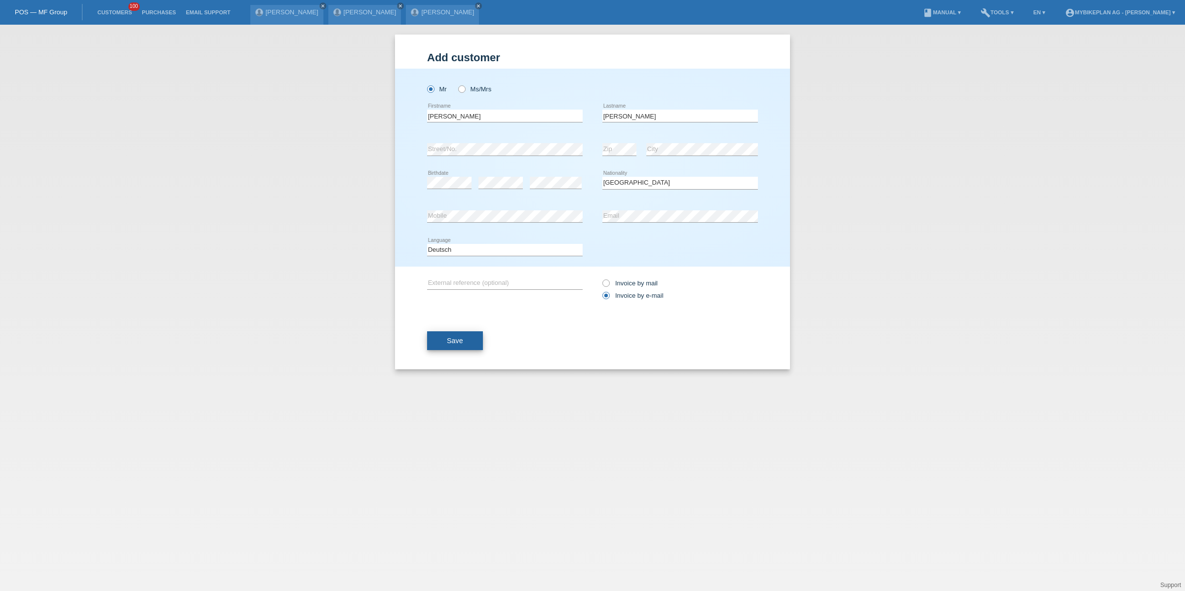
click at [464, 342] on button "Save" at bounding box center [455, 340] width 56 height 19
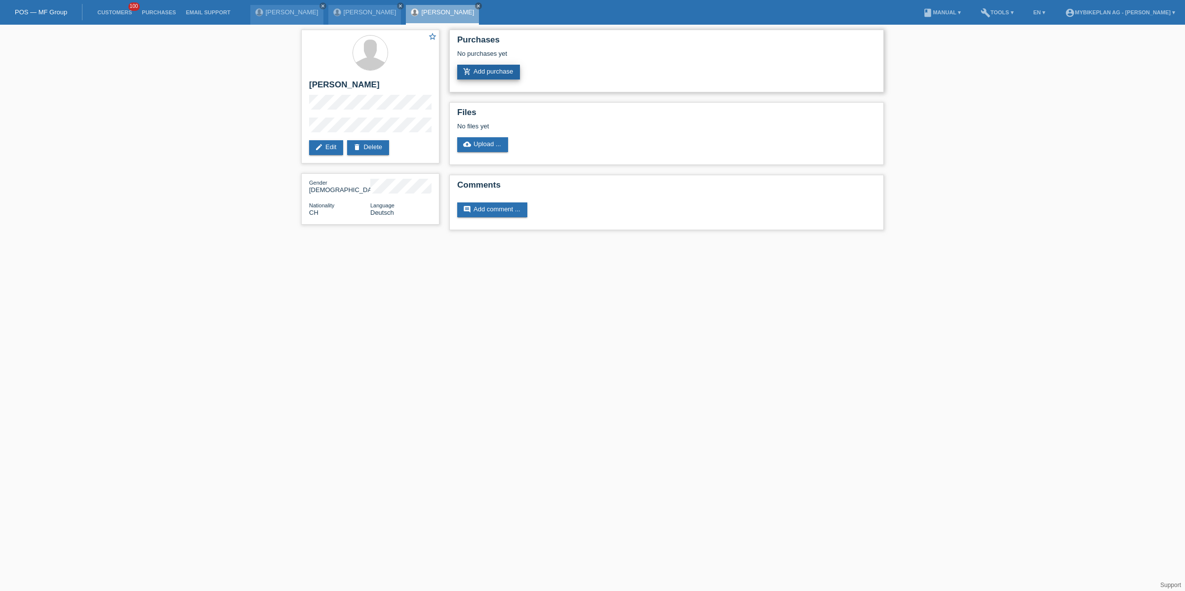
click at [498, 76] on link "add_shopping_cart Add purchase" at bounding box center [488, 72] width 63 height 15
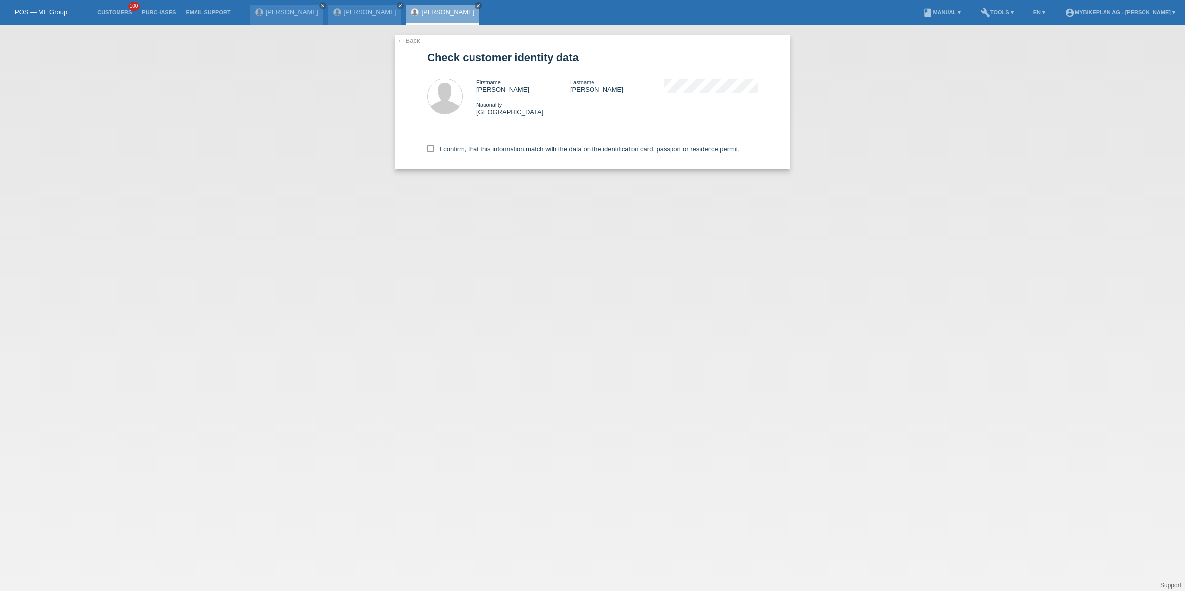
click at [503, 155] on div "I confirm, that this information match with the data on the identification card…" at bounding box center [592, 146] width 331 height 43
click at [504, 153] on div "I confirm, that this information match with the data on the identification card…" at bounding box center [592, 146] width 331 height 43
click at [506, 147] on label "I confirm, that this information match with the data on the identification card…" at bounding box center [583, 148] width 312 height 7
click at [433, 147] on input "I confirm, that this information match with the data on the identification card…" at bounding box center [430, 148] width 6 height 6
checkbox input "true"
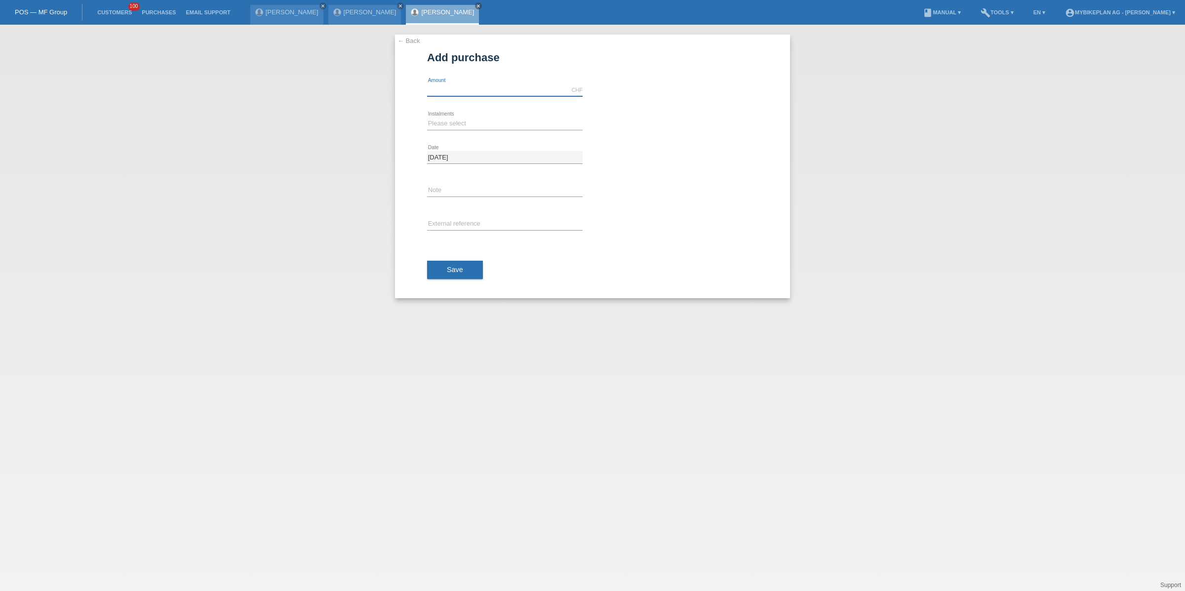
click at [493, 84] on input "text" at bounding box center [504, 90] width 155 height 12
type input "15000.00"
click at [474, 133] on div "Please select 6 instalments 12 instalments 18 instalments 24 instalments 36 ins…" at bounding box center [504, 124] width 155 height 34
click at [475, 122] on select "Please select 6 instalments 12 instalments 18 instalments 24 instalments 36 ins…" at bounding box center [504, 123] width 155 height 12
select select "488"
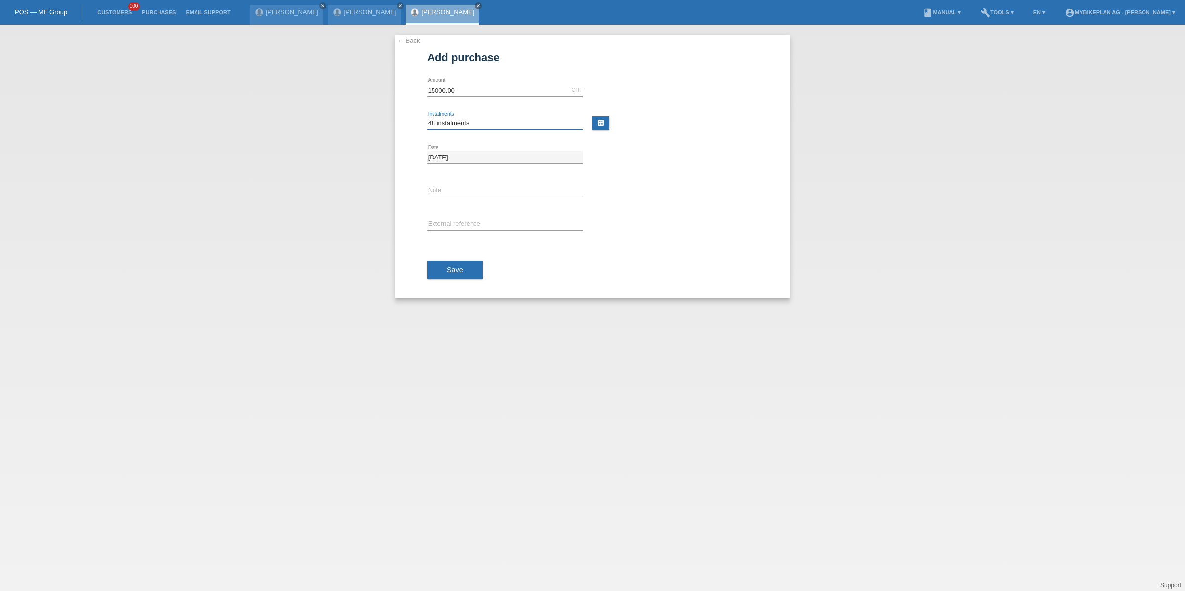
click at [427, 117] on select "Please select 6 instalments 12 instalments 18 instalments 24 instalments 36 ins…" at bounding box center [504, 123] width 155 height 12
click at [461, 270] on span "Save" at bounding box center [455, 270] width 16 height 8
